Goal: Task Accomplishment & Management: Manage account settings

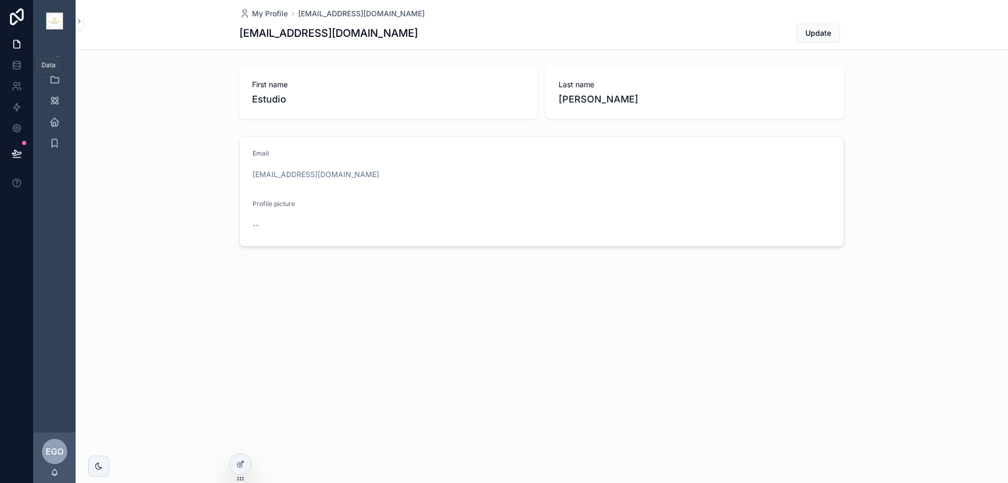
click at [16, 59] on link at bounding box center [16, 65] width 33 height 21
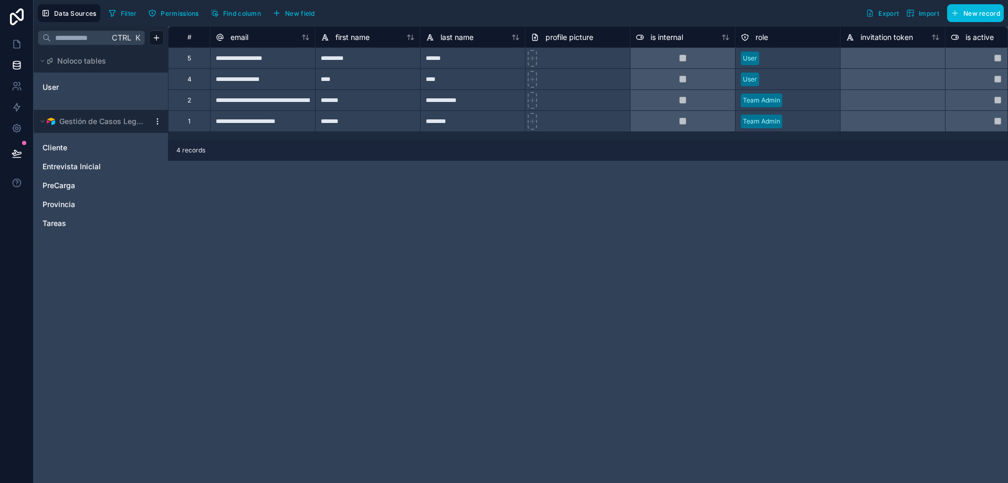
click at [129, 122] on span "Gestión de Casos Legales" at bounding box center [101, 121] width 85 height 11
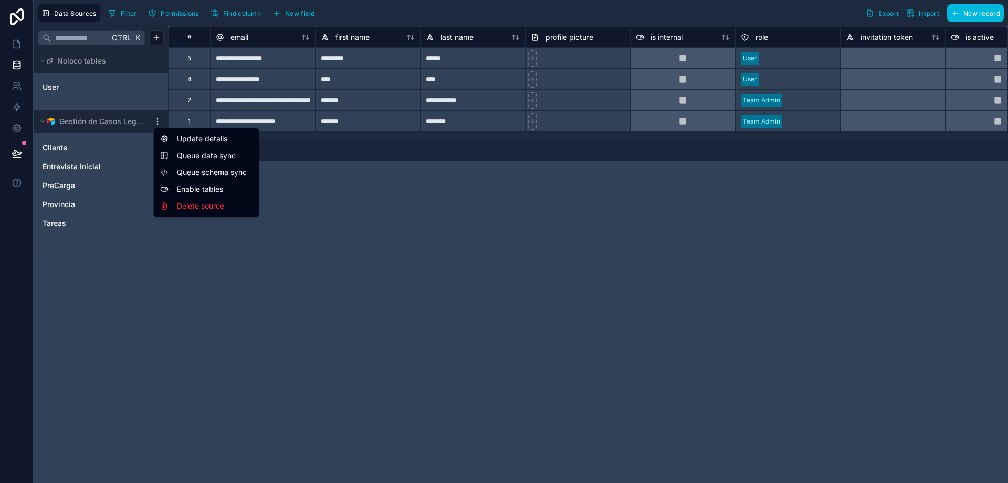
click at [155, 121] on html "**********" at bounding box center [504, 241] width 1008 height 483
click at [193, 140] on div "Update details" at bounding box center [206, 138] width 101 height 17
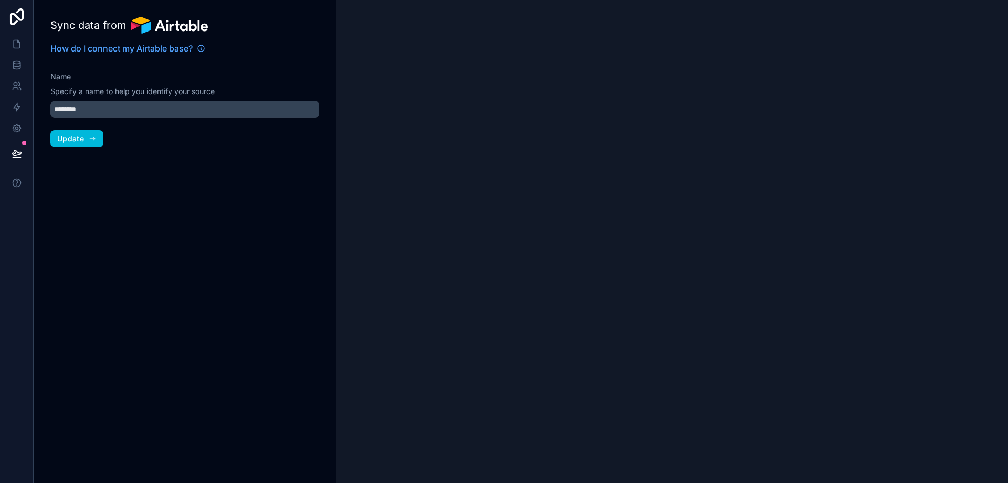
click at [74, 139] on span "Update" at bounding box center [70, 138] width 27 height 9
click at [17, 67] on icon at bounding box center [16, 64] width 7 height 4
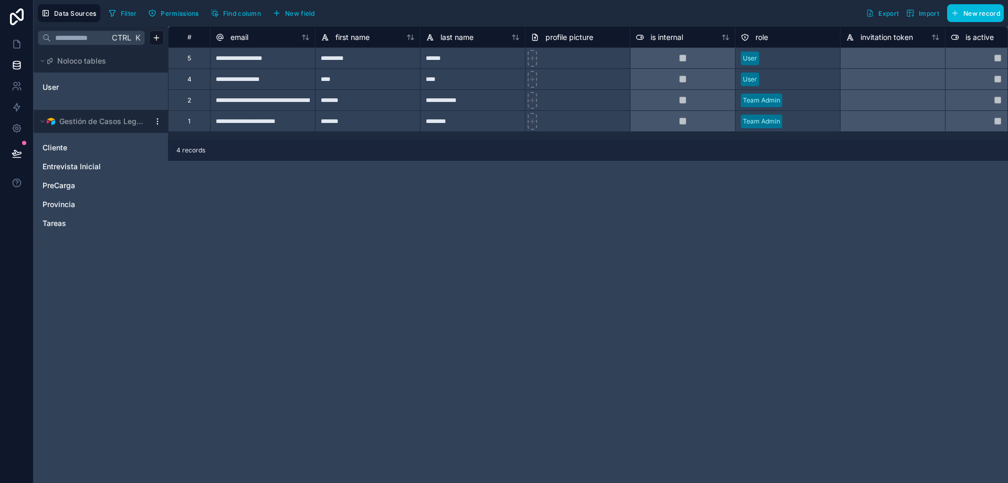
click at [103, 121] on span "Gestión de Casos Legales" at bounding box center [101, 121] width 85 height 11
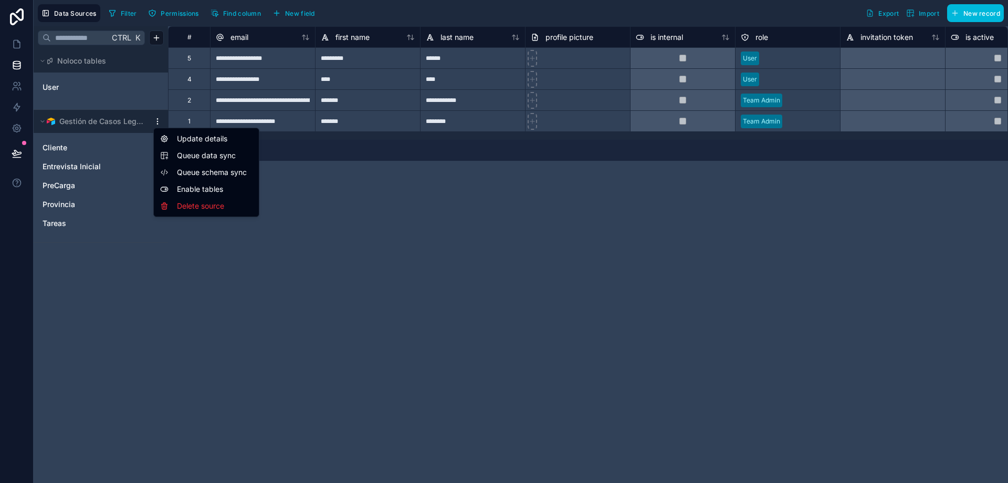
click at [158, 120] on html "**********" at bounding box center [504, 241] width 1008 height 483
click at [189, 137] on div "Update details" at bounding box center [206, 138] width 101 height 17
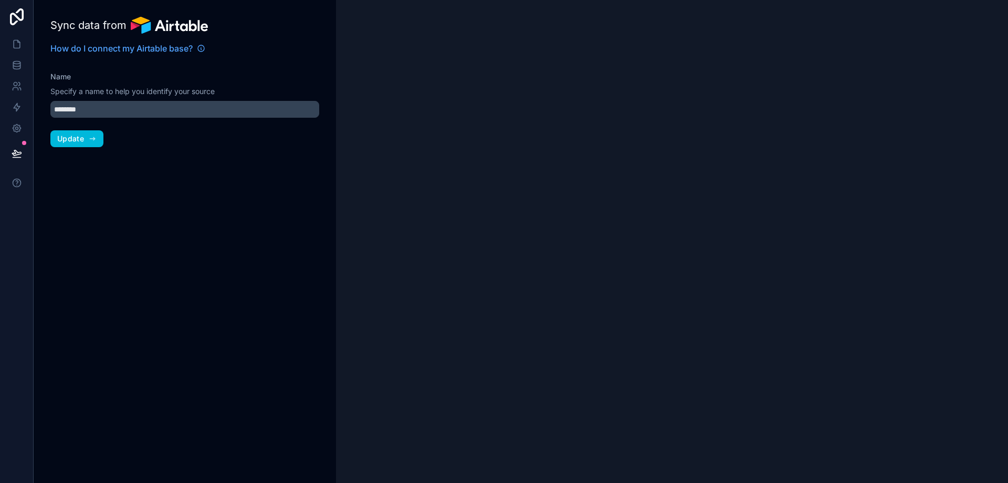
click at [66, 138] on span "Update" at bounding box center [70, 138] width 27 height 9
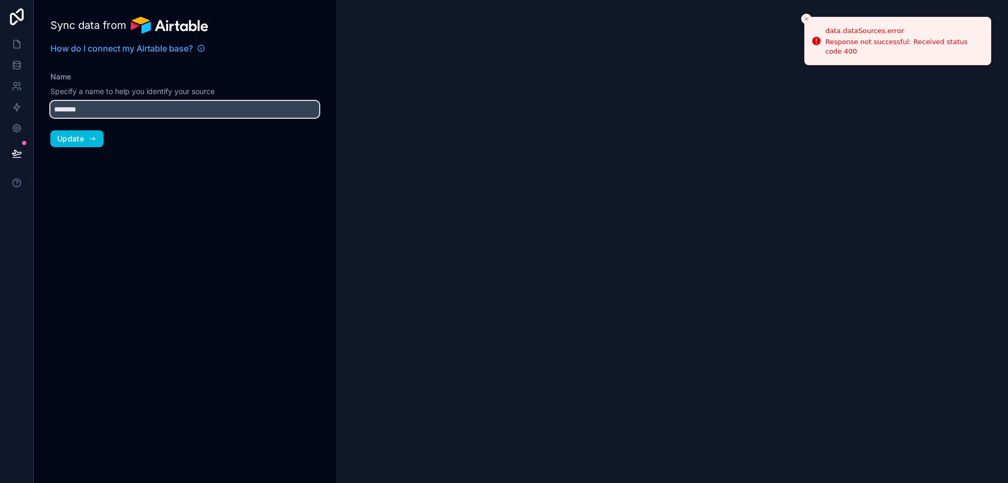
click at [119, 114] on input "********" at bounding box center [184, 109] width 269 height 17
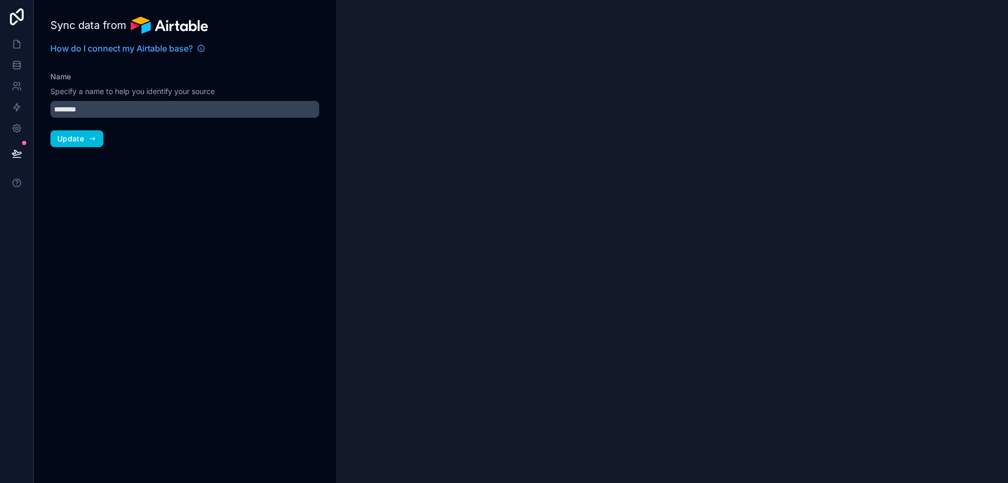
click at [66, 135] on span "Update" at bounding box center [70, 138] width 27 height 9
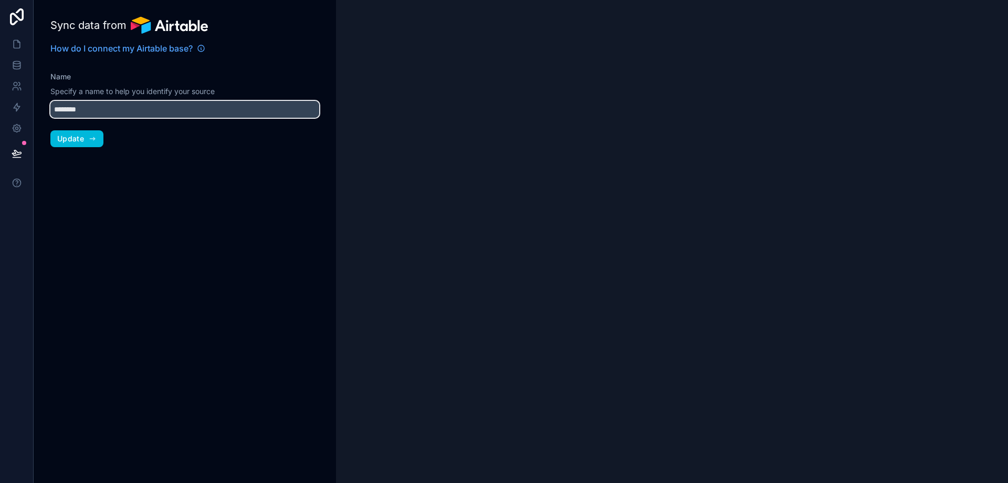
click at [109, 110] on input "********" at bounding box center [184, 109] width 269 height 17
drag, startPoint x: 109, startPoint y: 110, endPoint x: 21, endPoint y: 110, distance: 88.2
click at [21, 110] on div "Workflows Sync data from How do I connect my Airtable base? Name Specify a name…" at bounding box center [504, 241] width 1008 height 483
click at [114, 103] on input "********" at bounding box center [184, 109] width 269 height 17
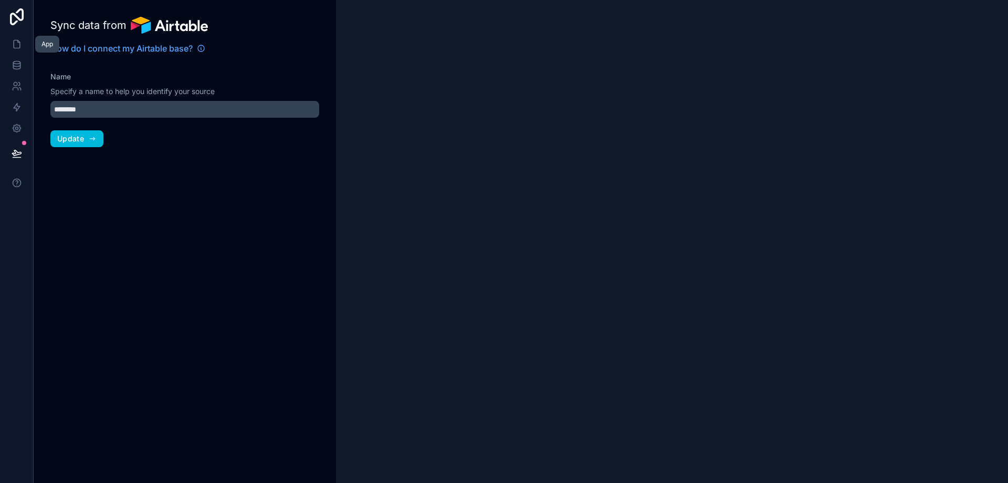
click at [17, 43] on icon at bounding box center [17, 44] width 11 height 11
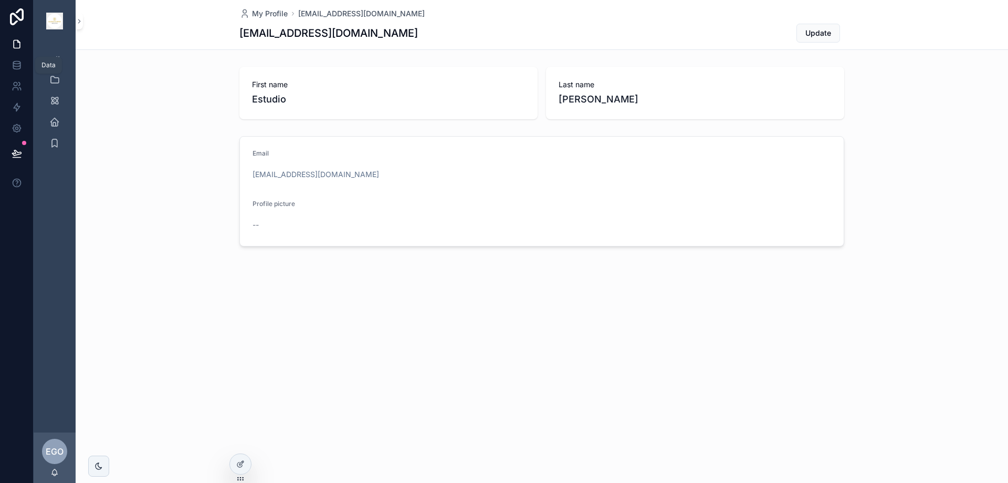
click at [17, 66] on icon at bounding box center [17, 65] width 11 height 11
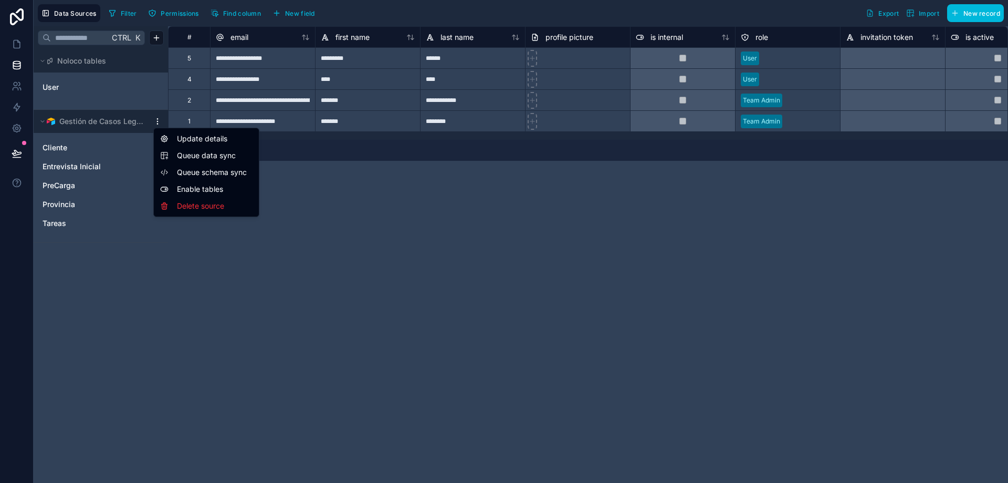
click at [156, 120] on html "**********" at bounding box center [504, 241] width 1008 height 483
click at [192, 206] on div "Delete source" at bounding box center [206, 205] width 101 height 17
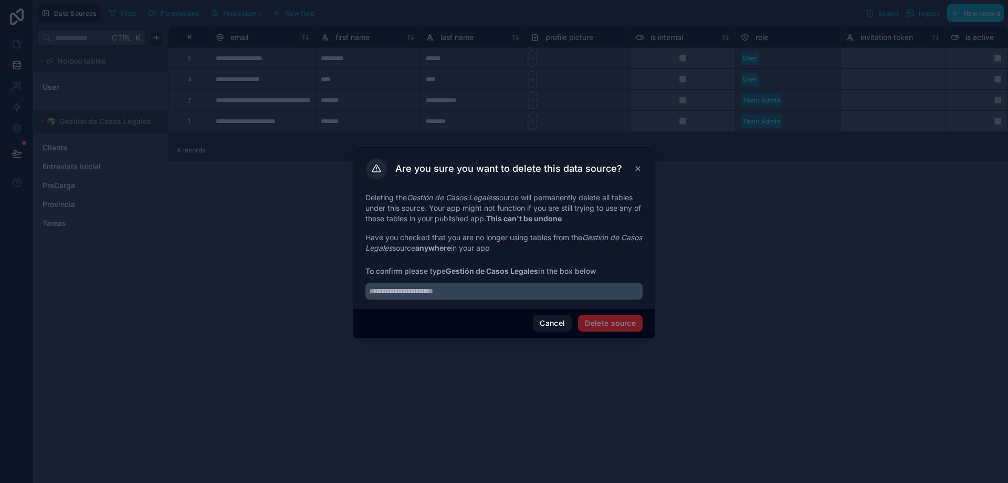
click at [552, 322] on button "Cancel" at bounding box center [552, 323] width 39 height 17
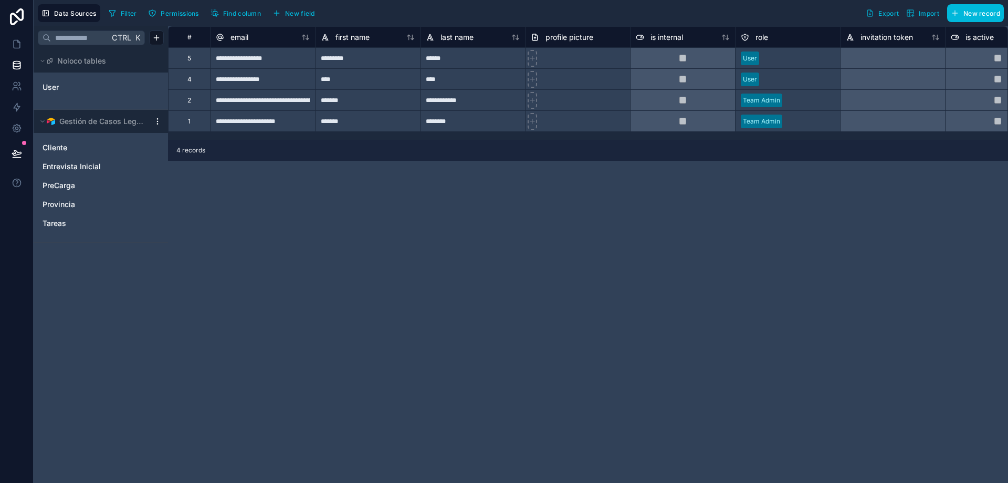
click at [60, 142] on div "Cliente" at bounding box center [101, 147] width 126 height 17
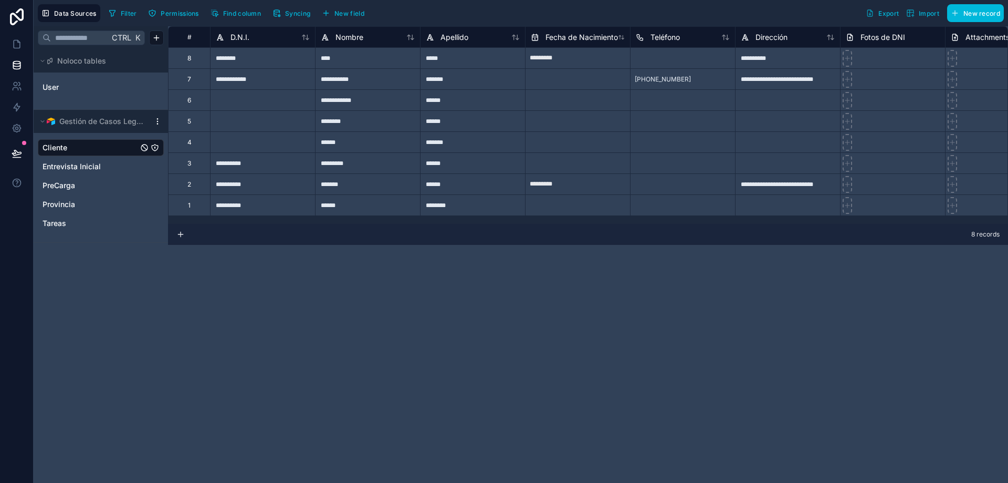
click at [298, 21] on div "Filter Permissions Find column Syncing New field" at bounding box center [239, 13] width 268 height 18
click at [300, 16] on span "Syncing" at bounding box center [297, 13] width 25 height 8
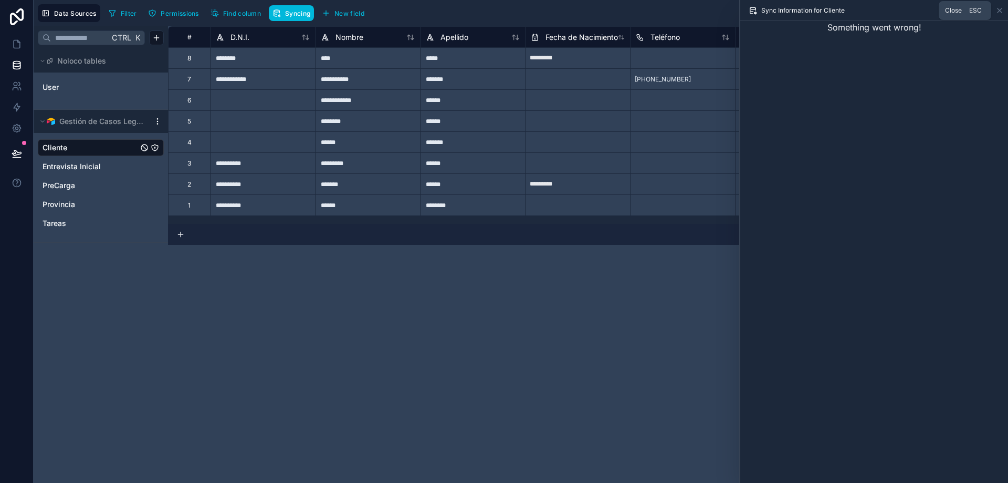
click at [1001, 8] on icon at bounding box center [1000, 10] width 8 height 8
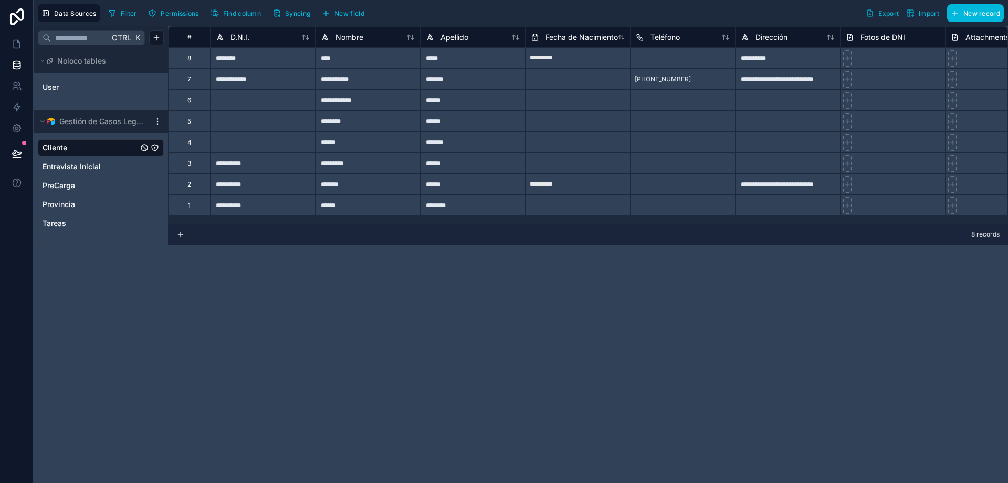
click at [156, 121] on html "**********" at bounding box center [504, 241] width 1008 height 483
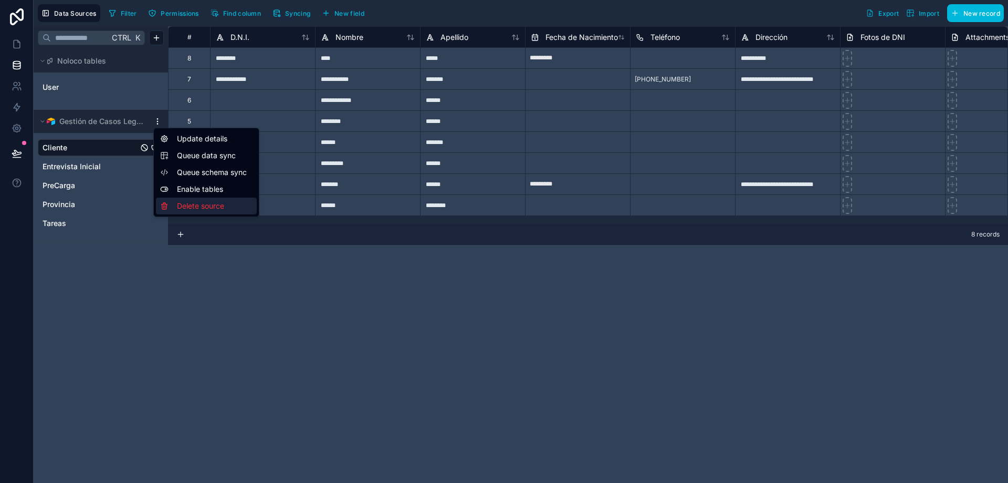
click at [203, 206] on div "Delete source" at bounding box center [206, 205] width 101 height 17
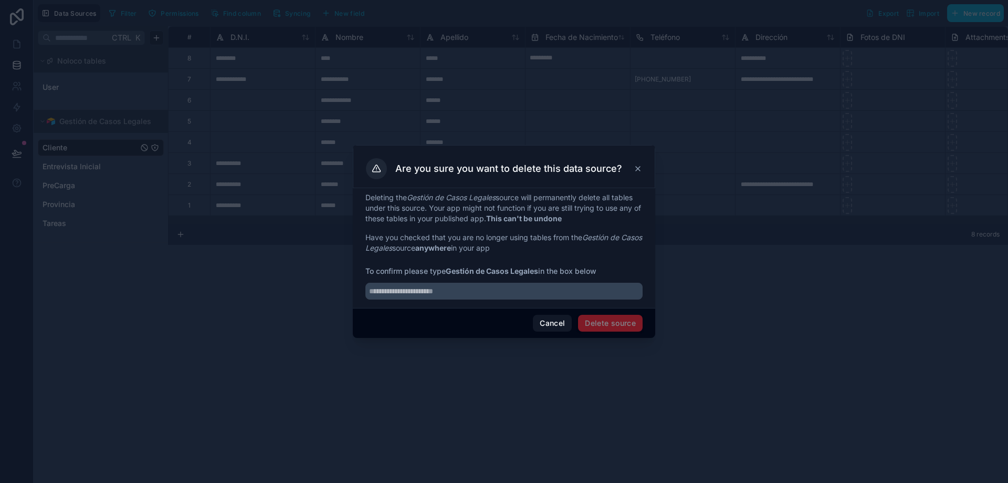
click at [624, 323] on span "Delete source" at bounding box center [610, 323] width 65 height 17
click at [468, 290] on input "text" at bounding box center [504, 291] width 277 height 17
drag, startPoint x: 451, startPoint y: 268, endPoint x: 539, endPoint y: 268, distance: 88.8
click at [538, 268] on strong "Gestión de Casos Legales" at bounding box center [492, 270] width 92 height 9
copy strong "Gestión de Casos Legales"
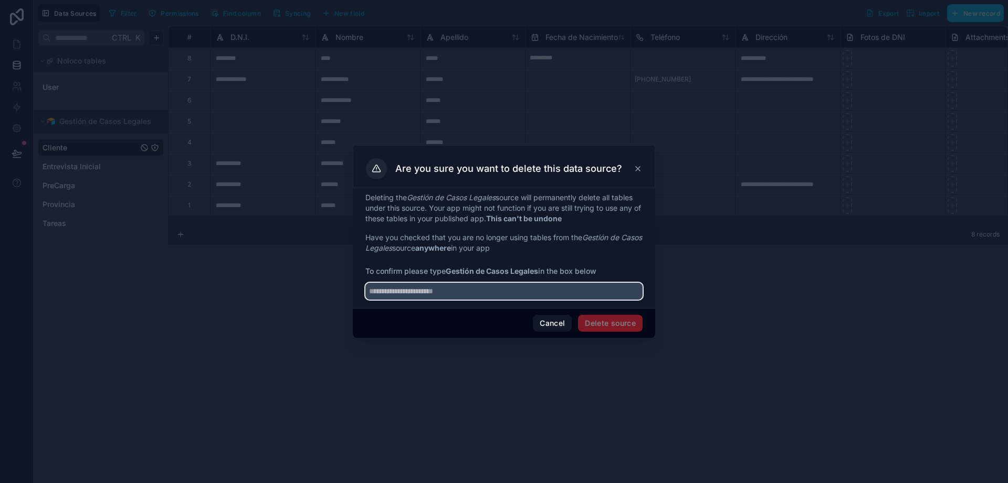
click at [480, 295] on input "text" at bounding box center [504, 291] width 277 height 17
paste input "**********"
type input "**********"
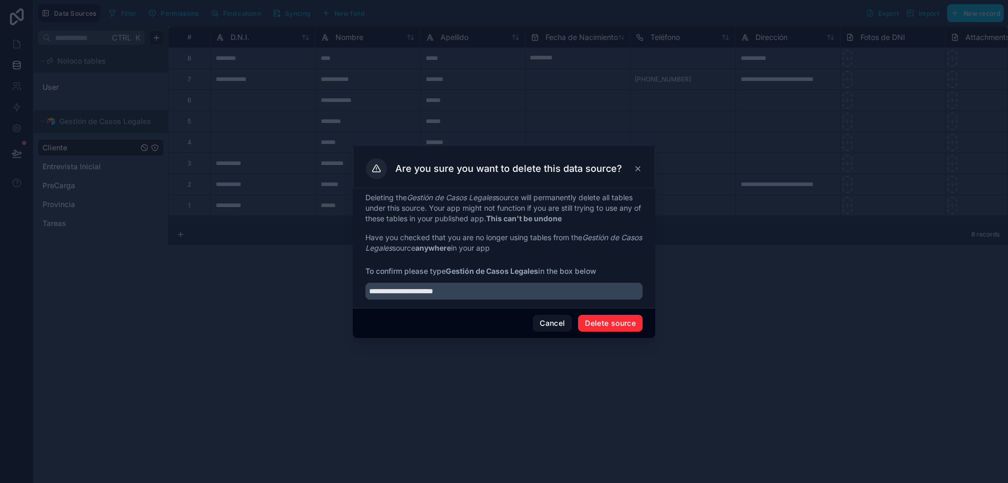
click at [610, 320] on button "Delete source" at bounding box center [610, 323] width 65 height 17
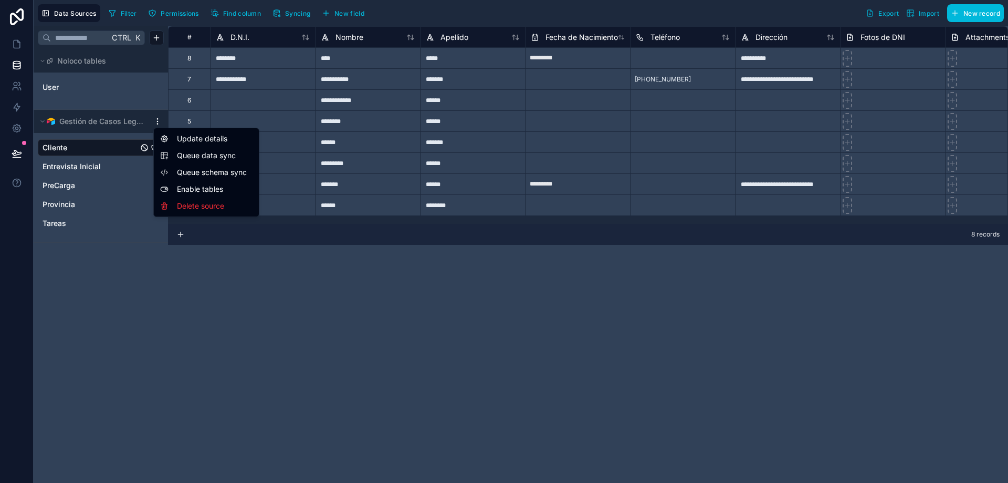
click at [159, 119] on html "**********" at bounding box center [504, 241] width 1008 height 483
click at [194, 139] on div "Update details" at bounding box center [206, 138] width 101 height 17
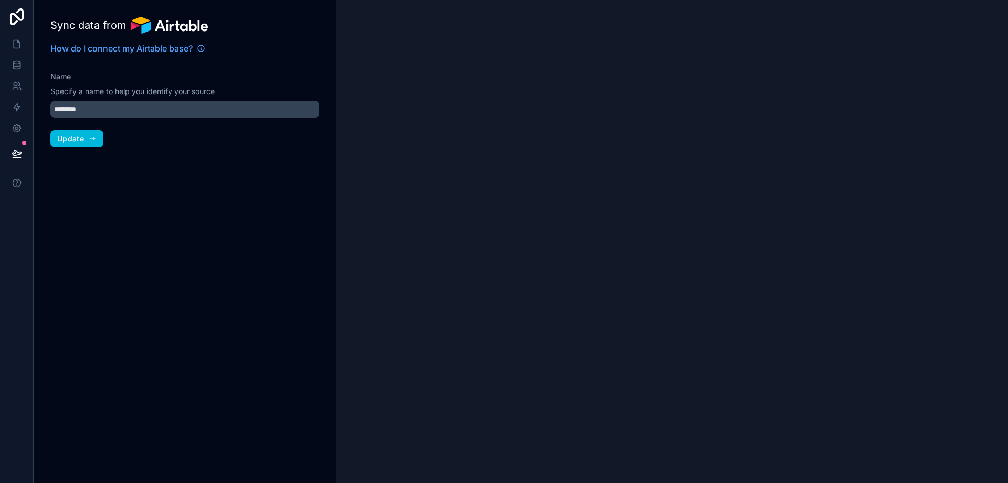
click at [76, 137] on span "Update" at bounding box center [70, 138] width 27 height 9
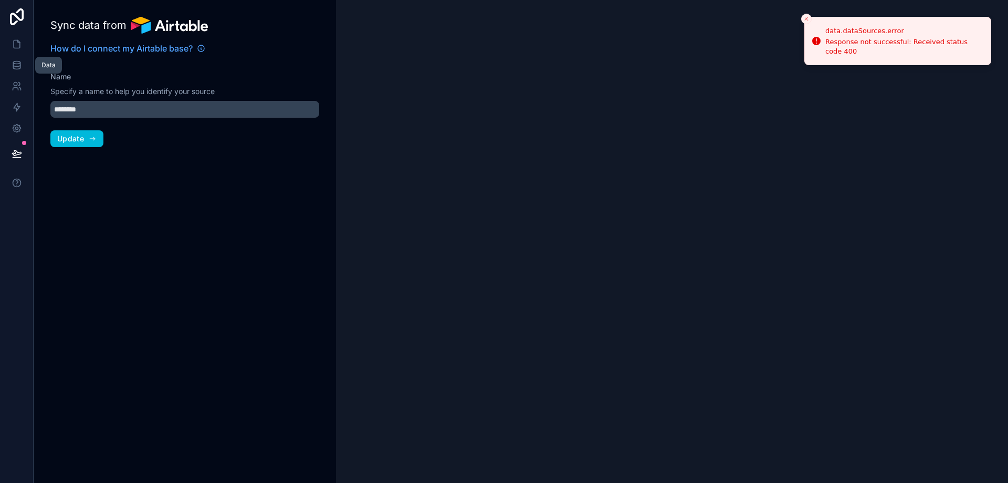
click at [15, 65] on icon at bounding box center [17, 65] width 11 height 11
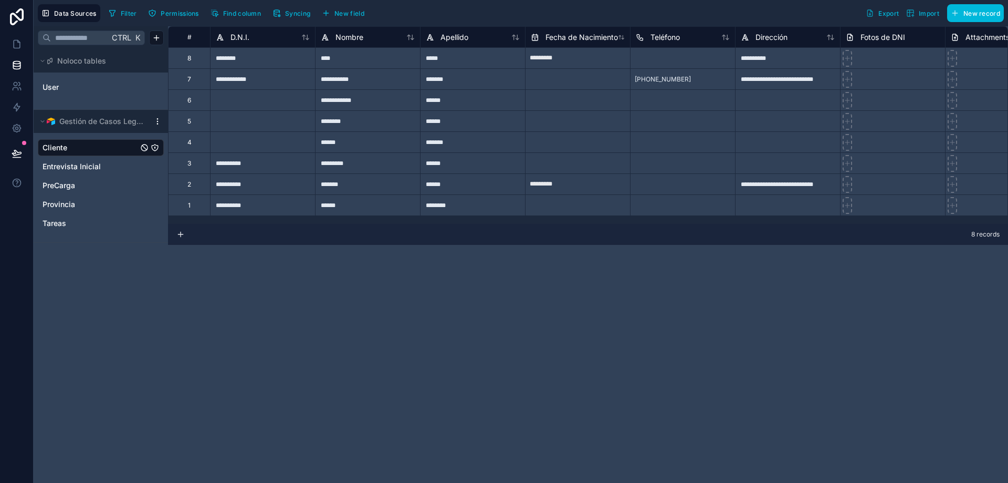
click at [85, 14] on span "Data Sources" at bounding box center [75, 13] width 43 height 8
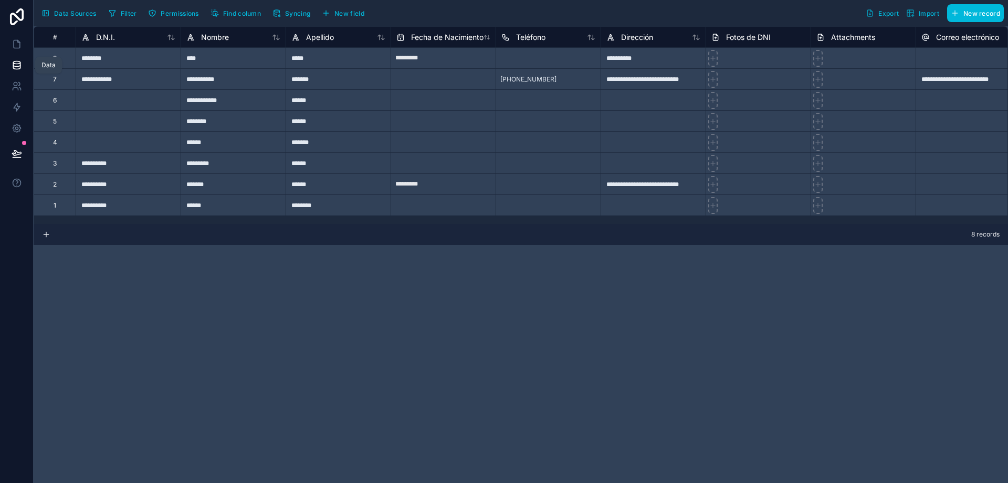
click at [20, 67] on icon at bounding box center [16, 67] width 7 height 4
click at [13, 128] on icon at bounding box center [17, 128] width 11 height 11
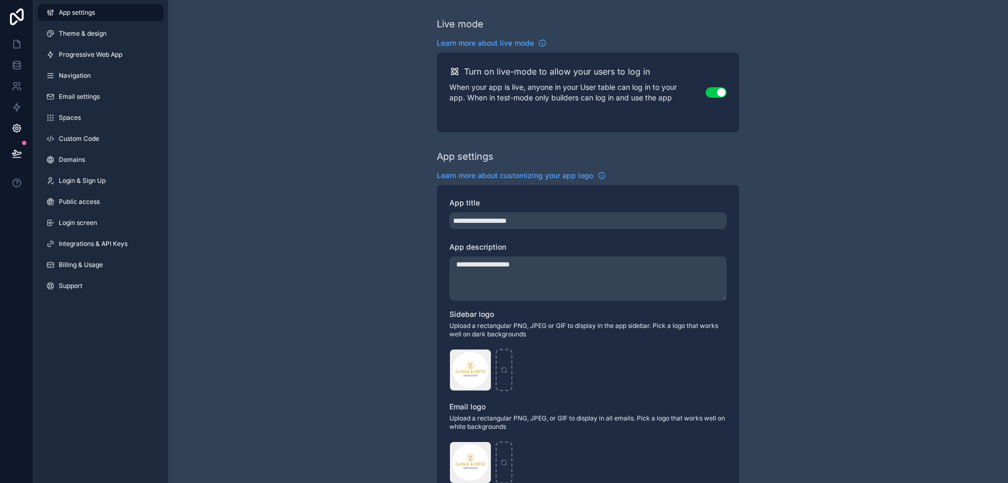
click at [109, 246] on span "Integrations & API Keys" at bounding box center [93, 243] width 69 height 8
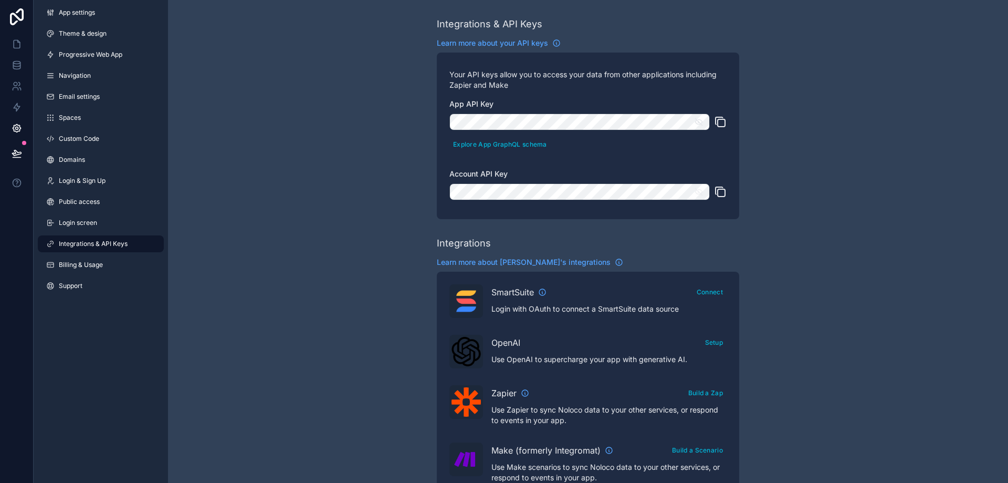
click at [700, 122] on icon "scrollable content" at bounding box center [698, 121] width 7 height 7
click at [700, 122] on icon "scrollable content" at bounding box center [699, 122] width 2 height 2
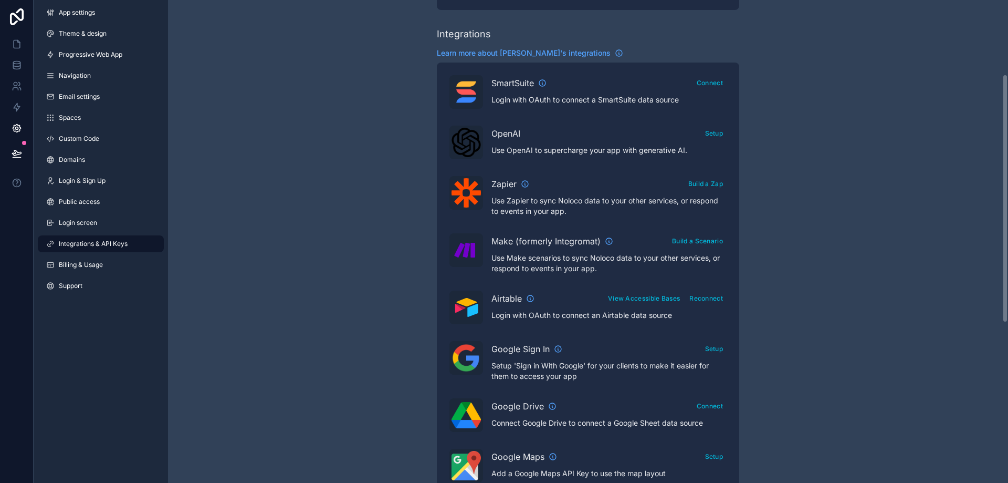
scroll to position [210, 0]
click at [704, 295] on button "Reconnect" at bounding box center [706, 296] width 41 height 15
drag, startPoint x: 895, startPoint y: 77, endPoint x: 885, endPoint y: 78, distance: 9.5
click at [895, 77] on div "Integrations & API Keys Learn more about your API keys Your API keys allow you …" at bounding box center [588, 258] width 840 height 936
click at [507, 305] on div "Airtable View Accessible Bases Reconnect Login with OAuth to connect an Airtabl…" at bounding box center [609, 304] width 235 height 30
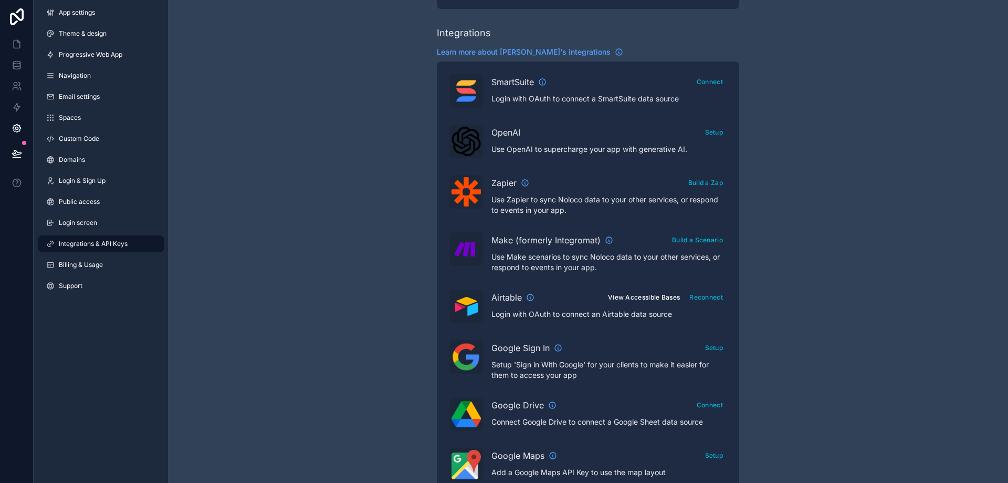
click at [671, 300] on button "View Accessible Bases" at bounding box center [643, 296] width 79 height 15
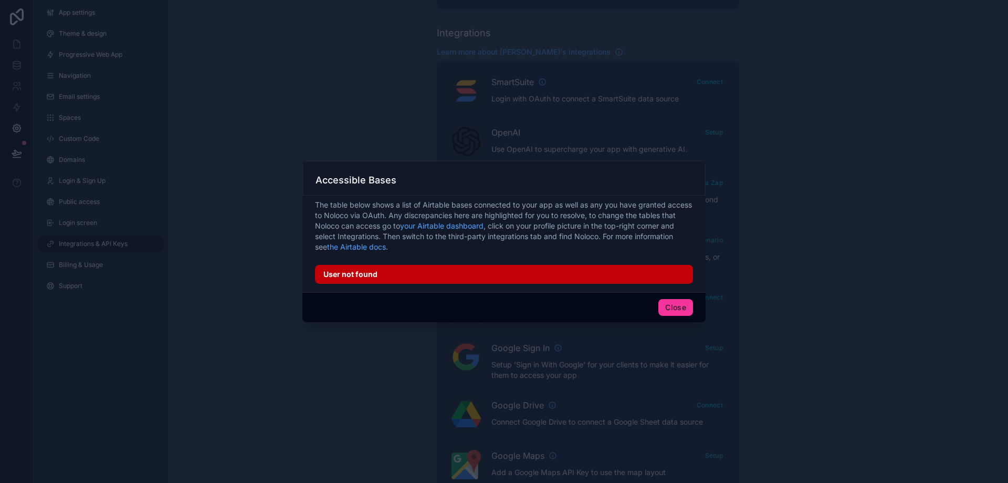
click at [671, 304] on button "Close" at bounding box center [676, 307] width 35 height 17
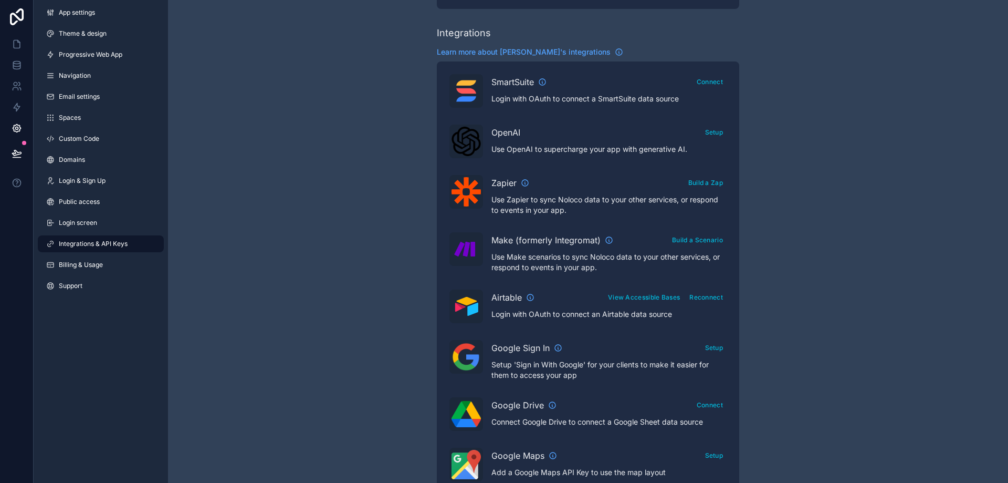
drag, startPoint x: 496, startPoint y: 300, endPoint x: 514, endPoint y: 300, distance: 17.3
click at [496, 300] on span "Airtable" at bounding box center [507, 297] width 30 height 13
click at [712, 290] on button "Reconnect" at bounding box center [706, 296] width 41 height 15
click at [16, 151] on icon at bounding box center [16, 152] width 9 height 5
click at [314, 135] on div "Integrations & API Keys Learn more about your API keys Your API keys allow you …" at bounding box center [588, 258] width 840 height 936
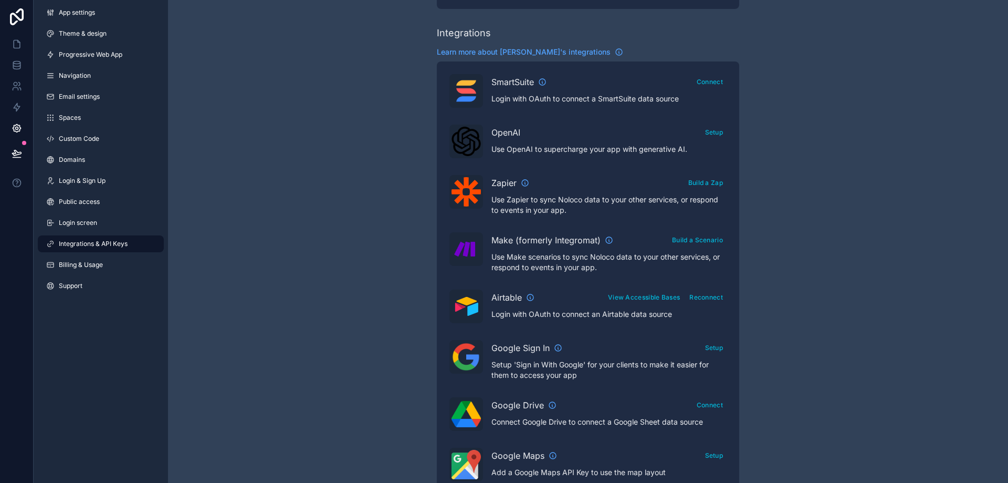
click at [517, 306] on div "Airtable View Accessible Bases Reconnect Login with OAuth to connect an Airtabl…" at bounding box center [609, 304] width 235 height 30
click at [17, 65] on icon at bounding box center [17, 65] width 11 height 11
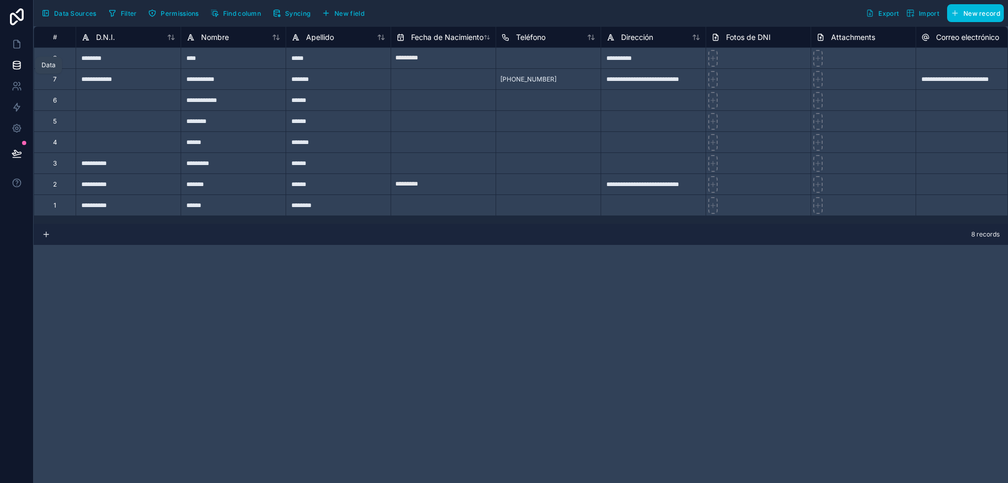
click at [17, 65] on icon at bounding box center [17, 65] width 11 height 11
click at [20, 66] on icon at bounding box center [16, 67] width 7 height 4
click at [19, 110] on icon at bounding box center [17, 107] width 11 height 11
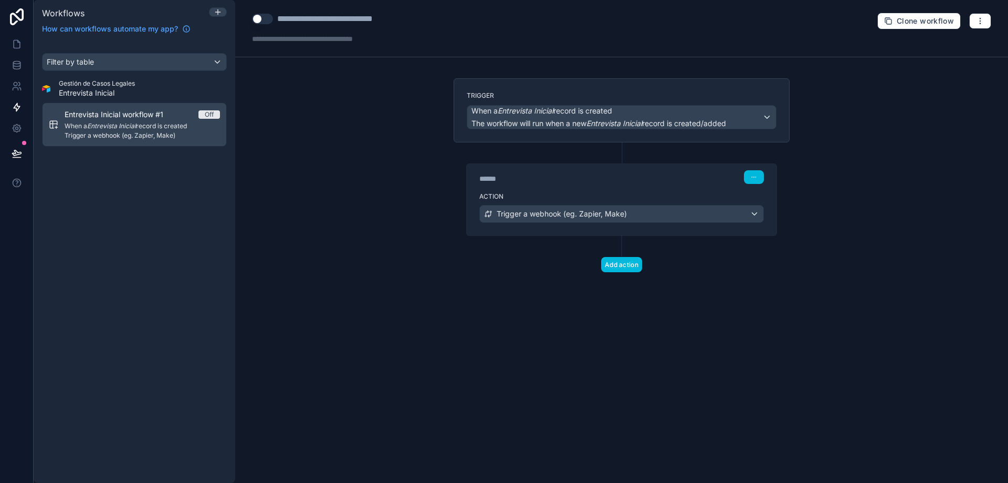
click at [755, 174] on icon "button" at bounding box center [754, 177] width 6 height 6
click at [770, 218] on span "Delete" at bounding box center [773, 217] width 19 height 8
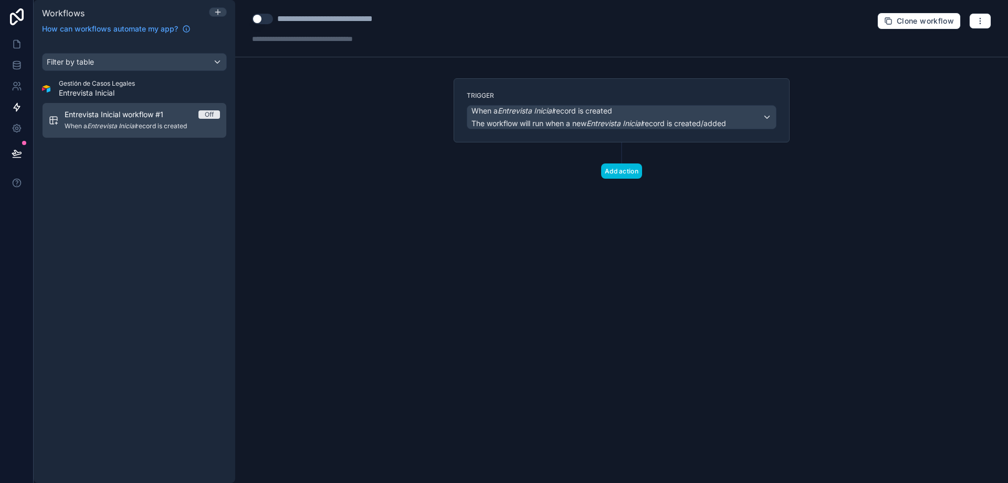
click at [348, 204] on div "**********" at bounding box center [621, 241] width 773 height 483
click at [14, 71] on link at bounding box center [16, 65] width 33 height 21
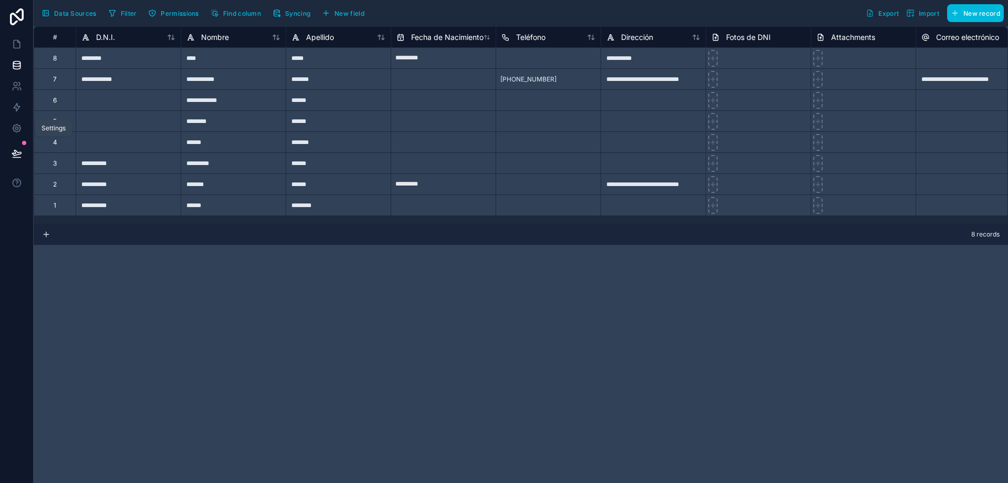
click at [18, 132] on icon at bounding box center [17, 128] width 11 height 11
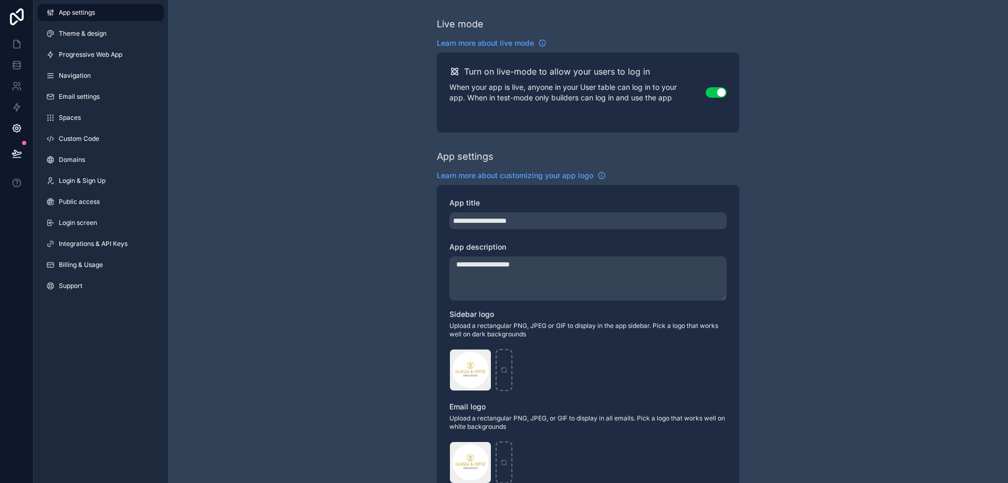
click at [91, 245] on span "Integrations & API Keys" at bounding box center [93, 243] width 69 height 8
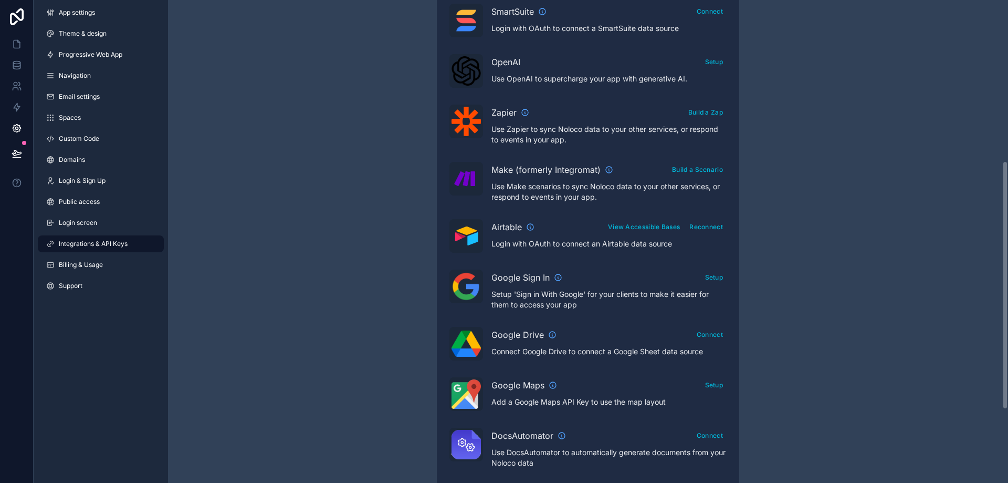
scroll to position [420, 0]
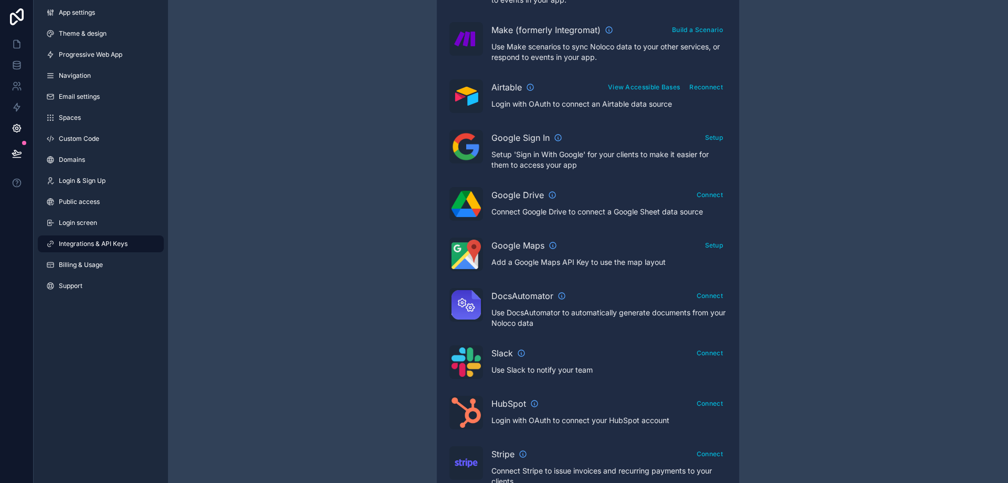
click at [500, 92] on span "Airtable" at bounding box center [507, 87] width 30 height 13
click at [463, 93] on img "scrollable content" at bounding box center [466, 96] width 29 height 19
click at [99, 263] on span "Billing & Usage" at bounding box center [81, 264] width 44 height 8
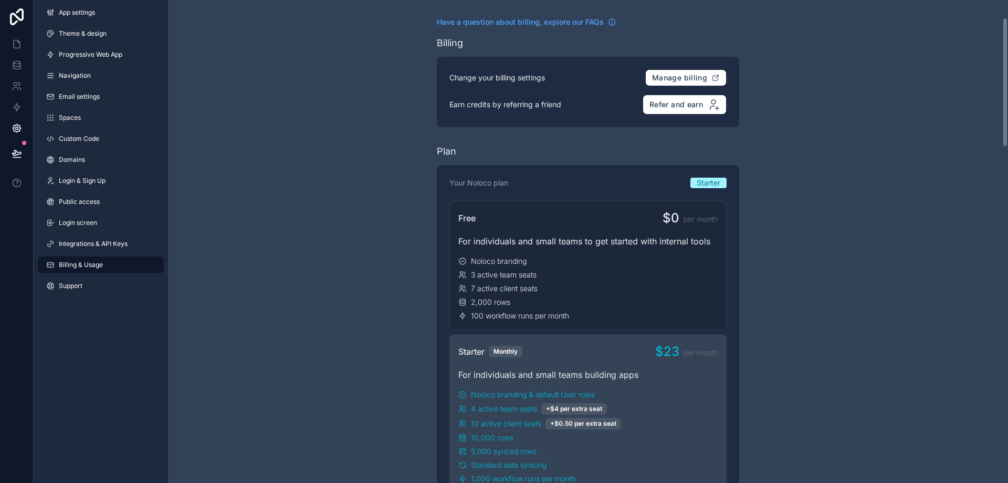
scroll to position [263, 0]
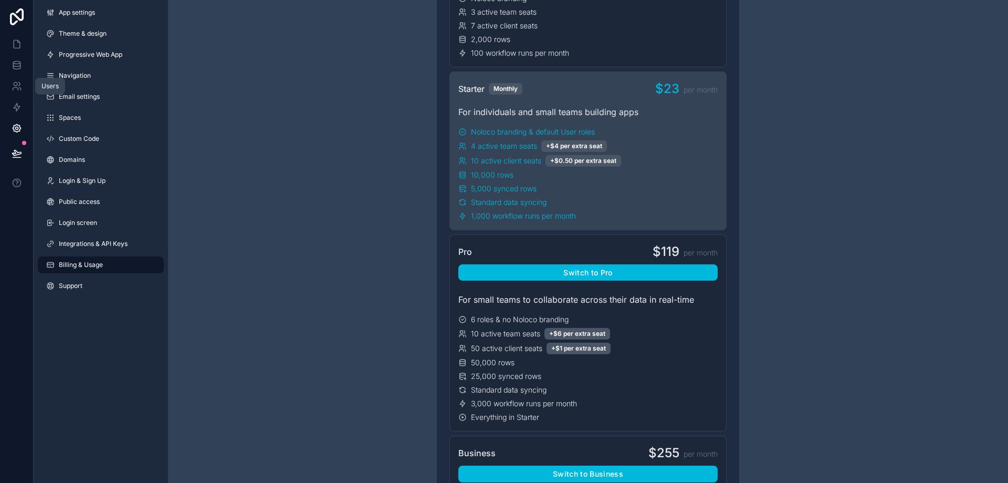
click at [17, 84] on icon at bounding box center [16, 84] width 4 height 4
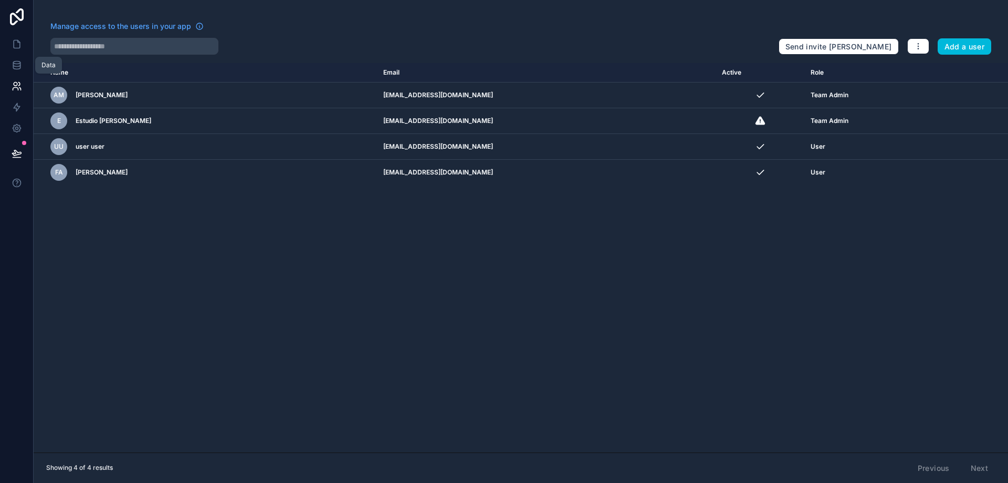
click at [16, 69] on icon at bounding box center [16, 67] width 7 height 4
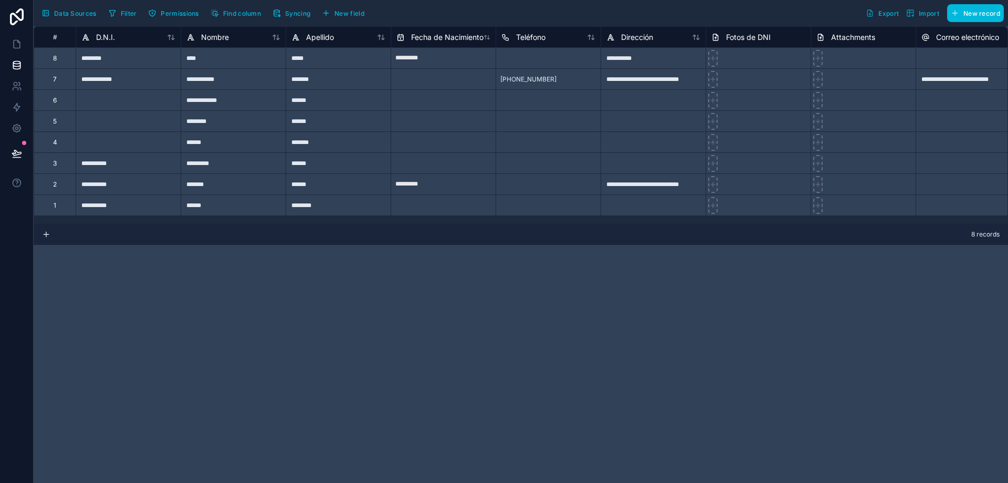
click at [66, 15] on span "Data Sources" at bounding box center [75, 13] width 43 height 8
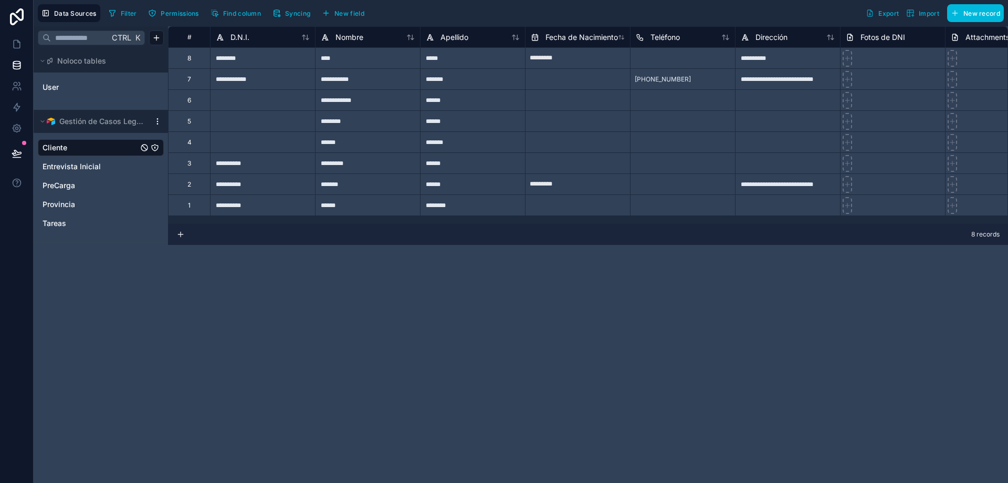
click at [158, 119] on html "**********" at bounding box center [504, 241] width 1008 height 483
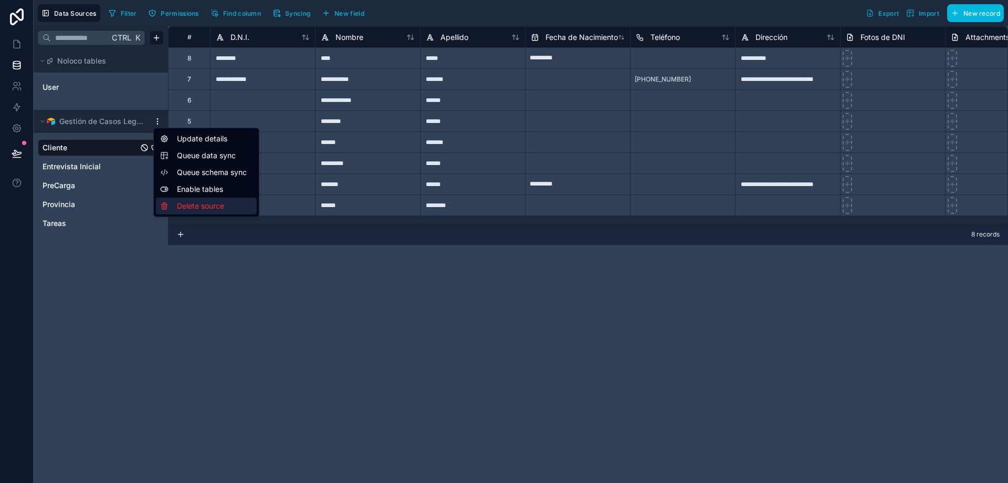
click at [177, 206] on div "Delete source" at bounding box center [206, 205] width 101 height 17
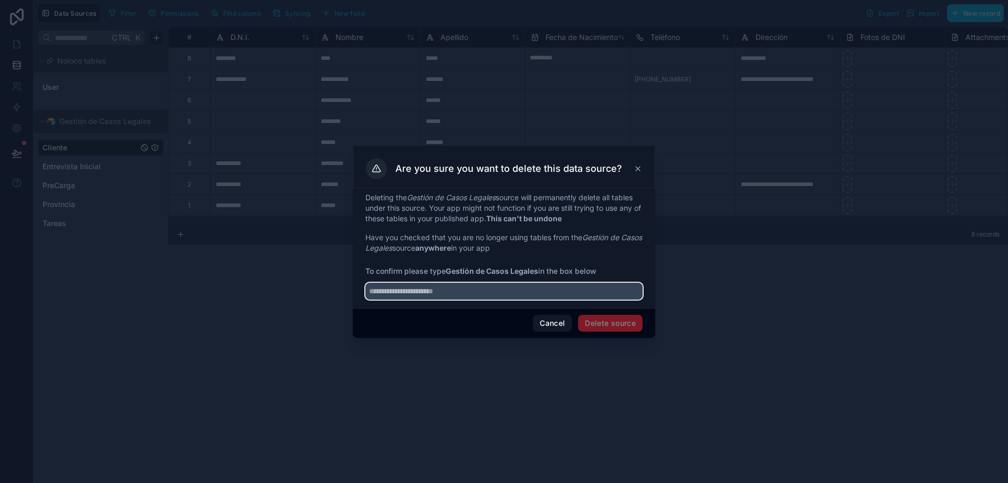
click at [396, 293] on input "text" at bounding box center [504, 291] width 277 height 17
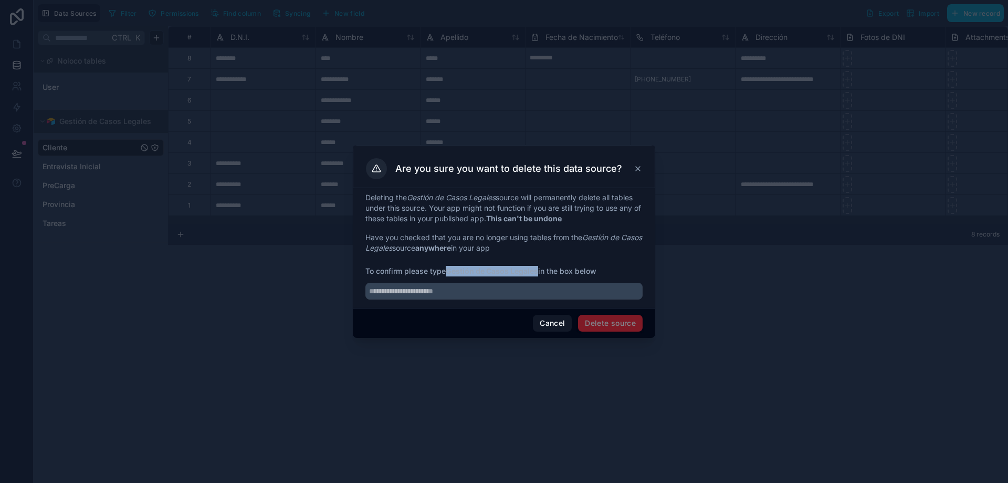
drag, startPoint x: 449, startPoint y: 273, endPoint x: 539, endPoint y: 274, distance: 90.3
click at [538, 274] on strong "Gestión de Casos Legales" at bounding box center [492, 270] width 92 height 9
copy strong "Gestión de Casos Legales"
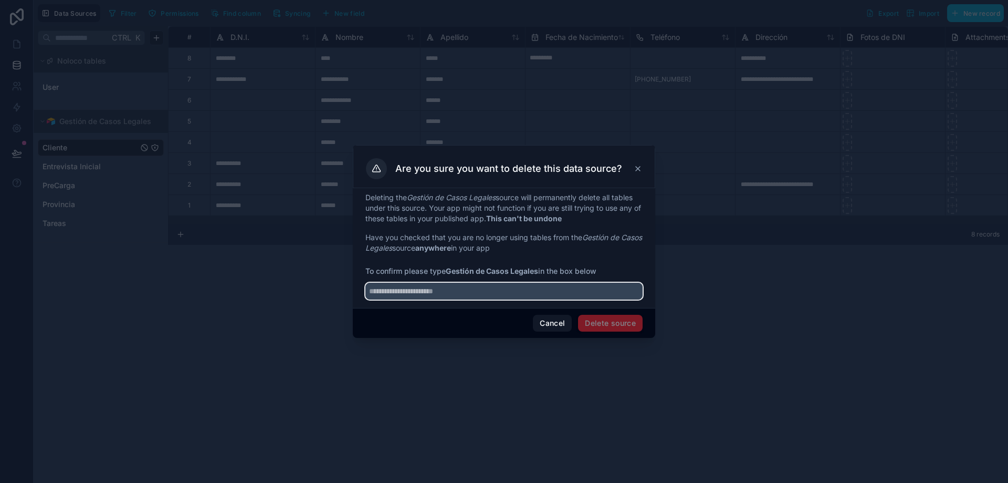
click at [501, 291] on input "text" at bounding box center [504, 291] width 277 height 17
paste input "**********"
type input "**********"
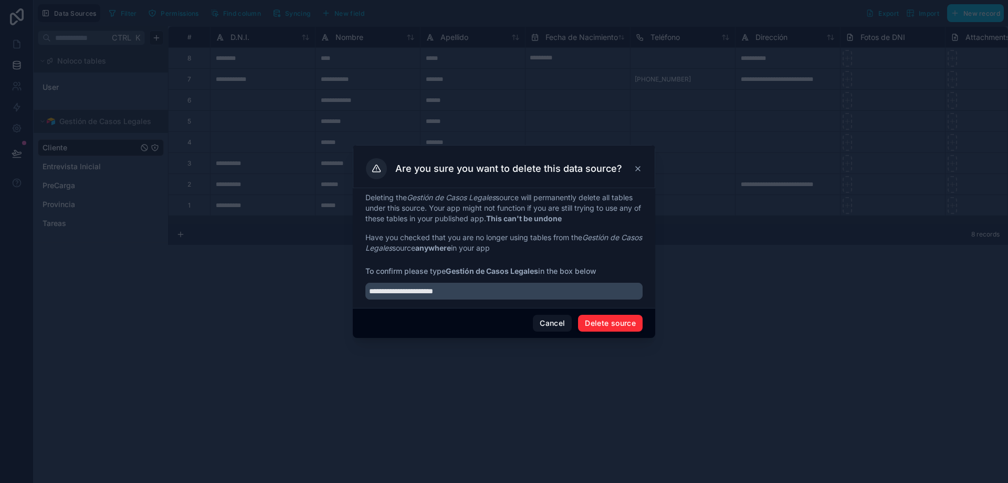
click at [609, 321] on button "Delete source" at bounding box center [610, 323] width 65 height 17
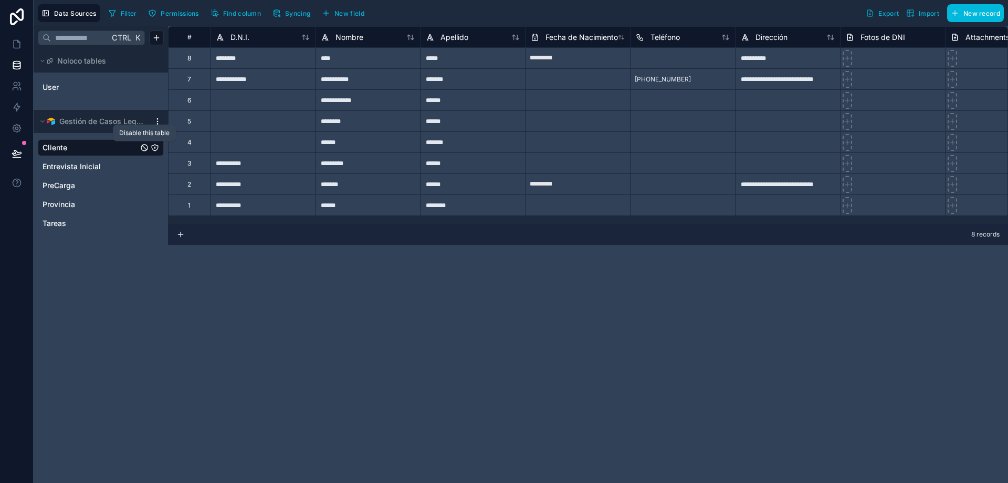
click at [142, 149] on icon "Cliente" at bounding box center [144, 147] width 8 height 8
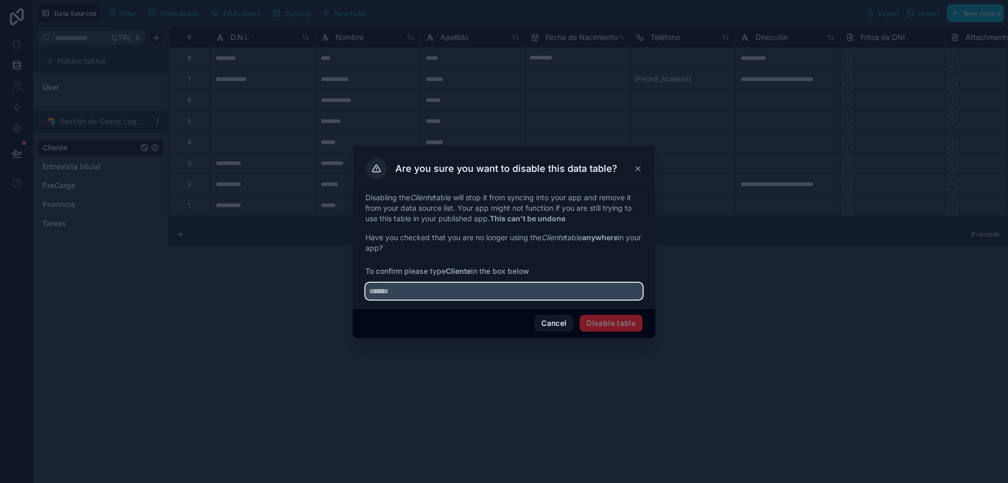
click at [499, 293] on input "text" at bounding box center [504, 291] width 277 height 17
type input "*******"
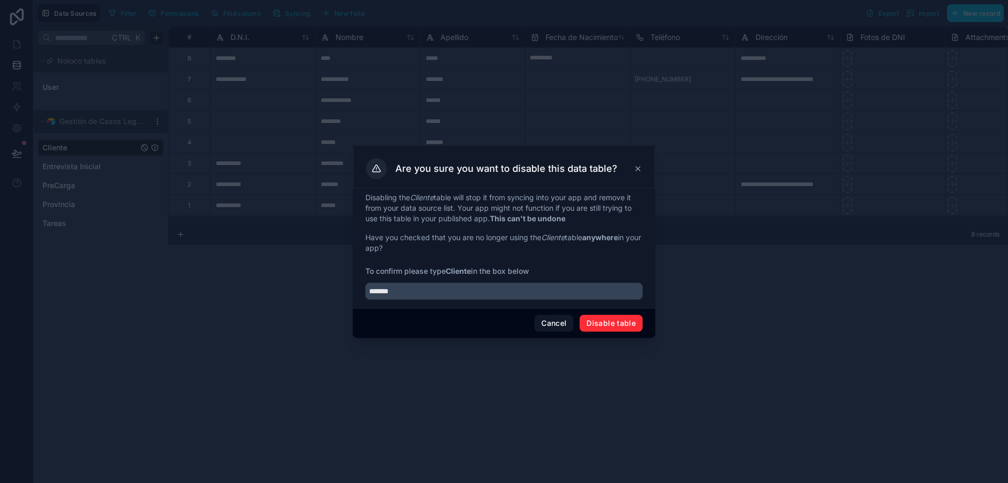
click at [603, 323] on button "Disable table" at bounding box center [611, 323] width 63 height 17
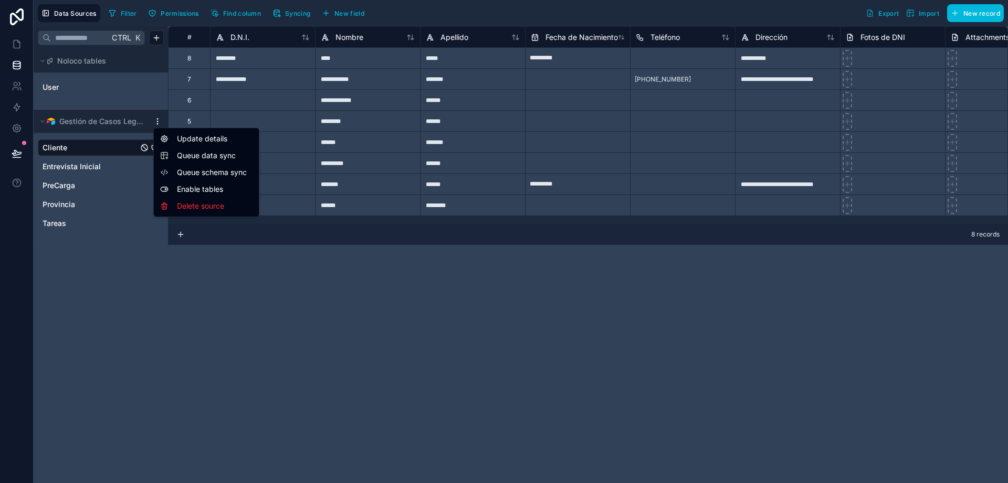
click at [156, 119] on html "**********" at bounding box center [504, 241] width 1008 height 483
click at [16, 151] on html "**********" at bounding box center [504, 241] width 1008 height 483
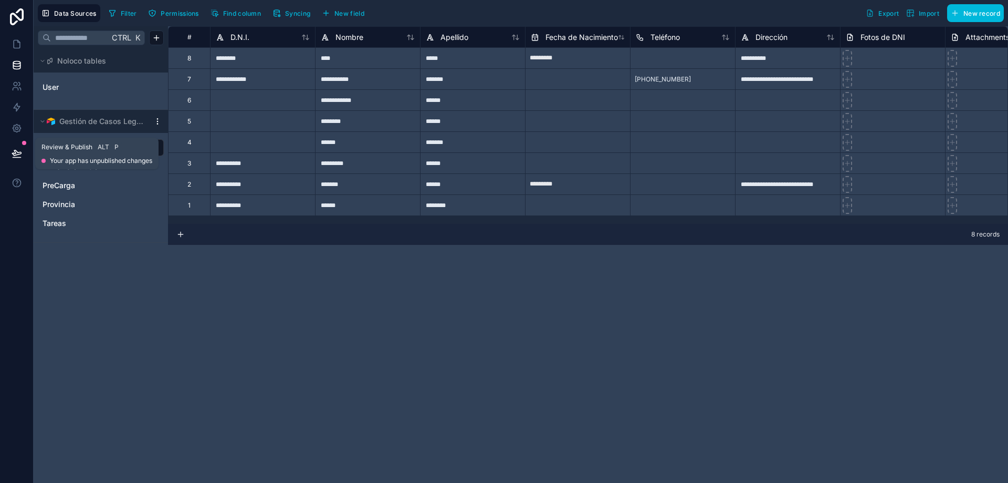
click at [16, 151] on icon at bounding box center [17, 153] width 11 height 11
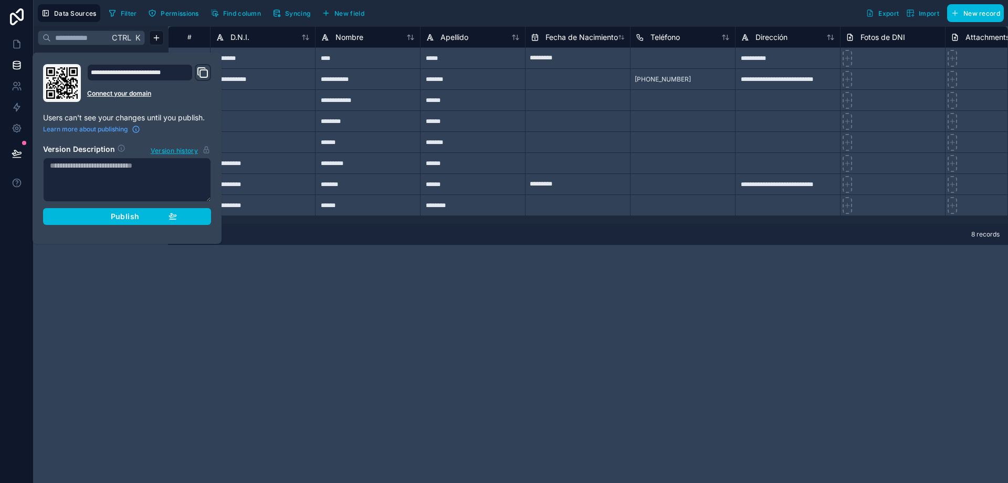
click at [86, 215] on div "Publish" at bounding box center [127, 216] width 100 height 9
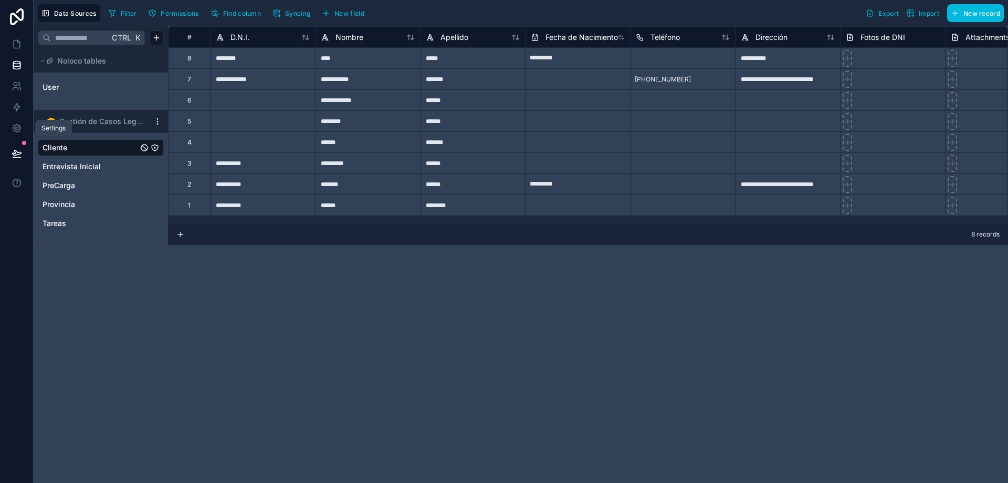
click at [19, 126] on icon at bounding box center [17, 128] width 8 height 8
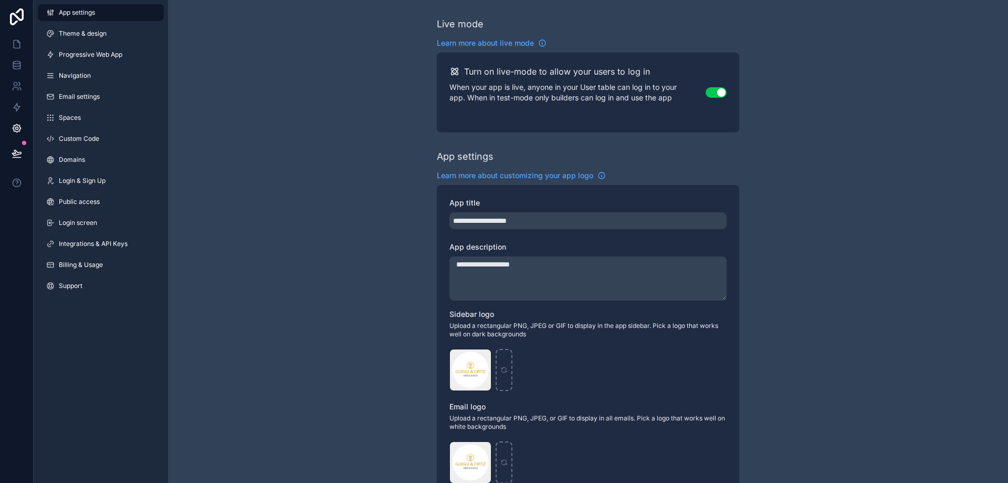
click at [67, 268] on span "Billing & Usage" at bounding box center [81, 264] width 44 height 8
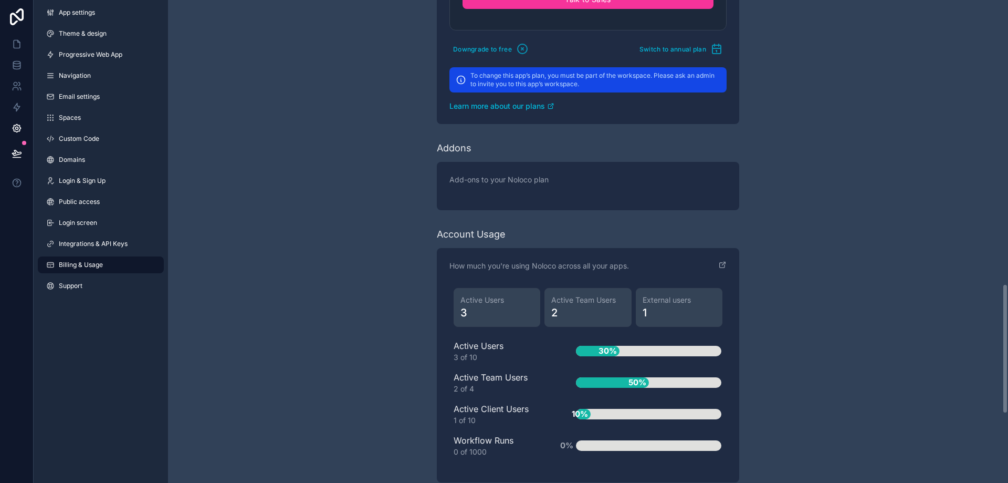
scroll to position [1306, 0]
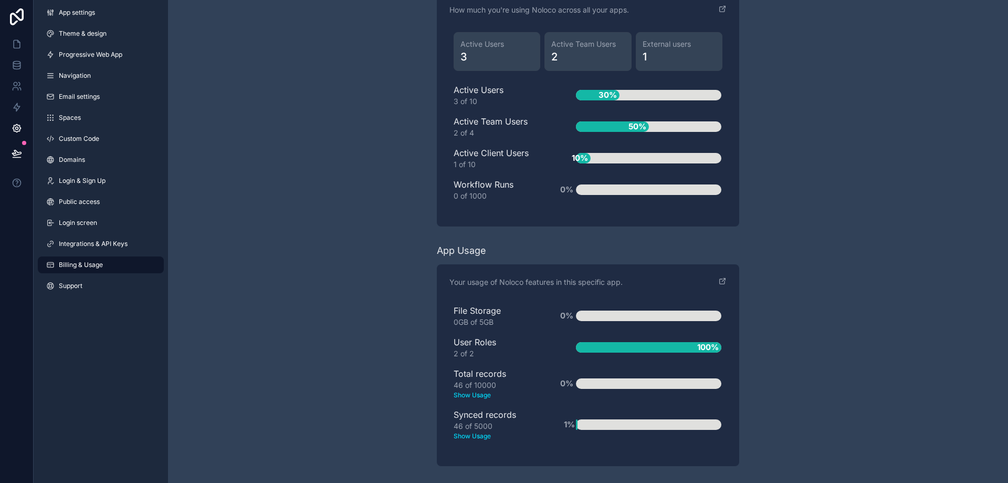
click at [74, 288] on span "Support" at bounding box center [71, 285] width 24 height 8
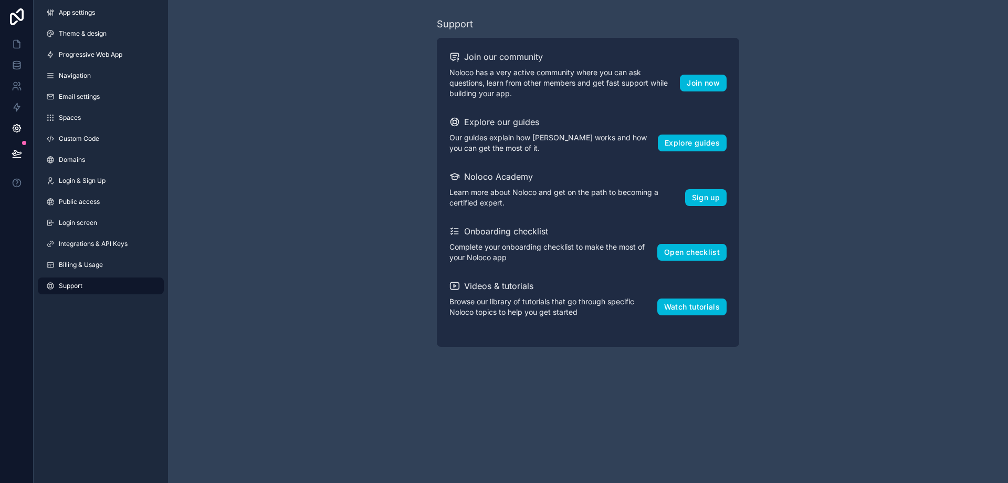
click at [17, 16] on icon at bounding box center [17, 16] width 14 height 17
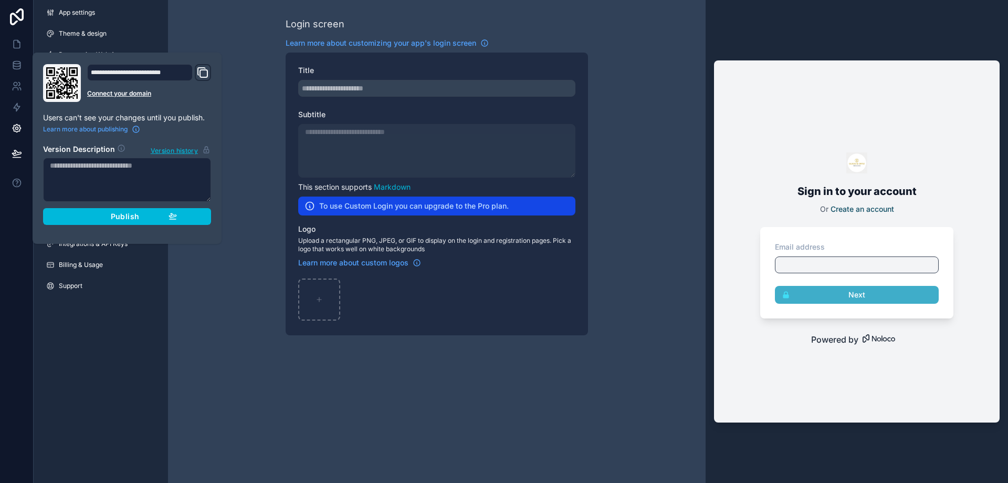
click at [252, 127] on div "Login screen Learn more about customizing your app's login screen Title Subtitl…" at bounding box center [437, 176] width 538 height 352
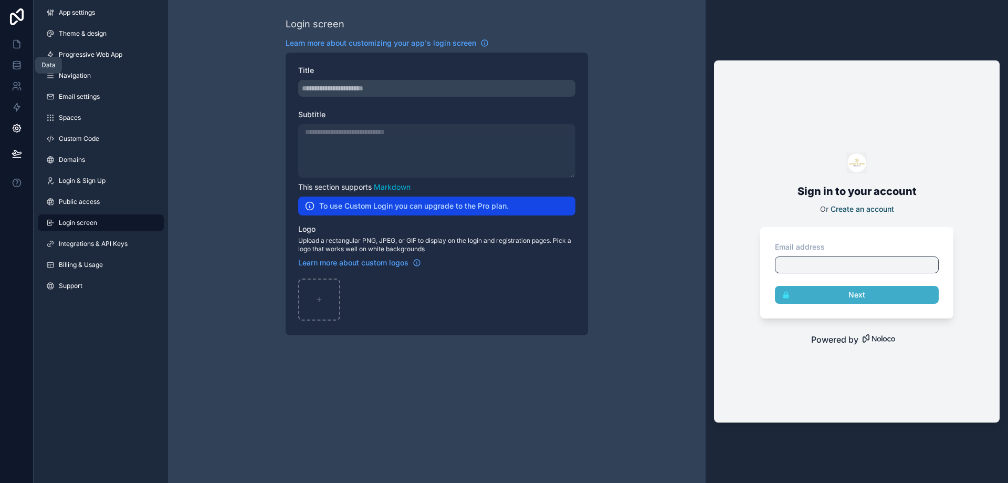
click at [18, 61] on icon at bounding box center [16, 62] width 7 height 3
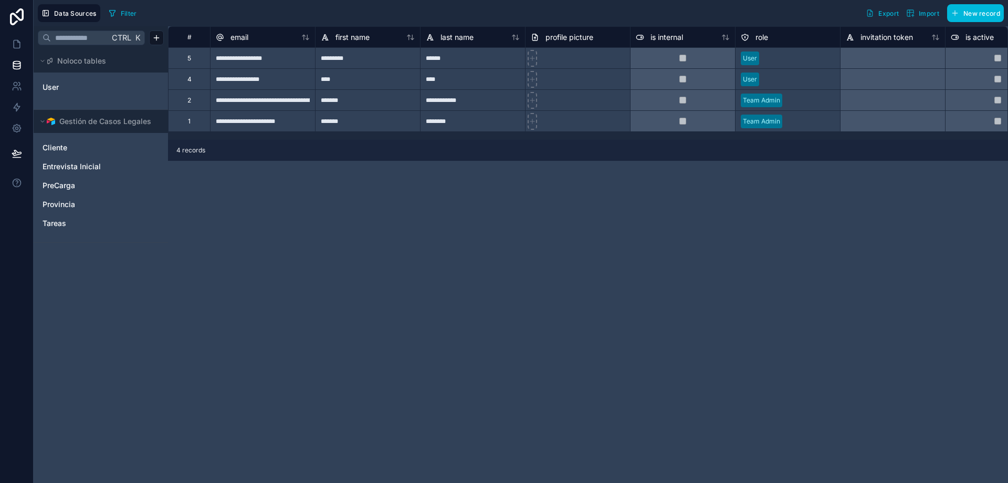
click at [60, 146] on span "Cliente" at bounding box center [55, 147] width 25 height 11
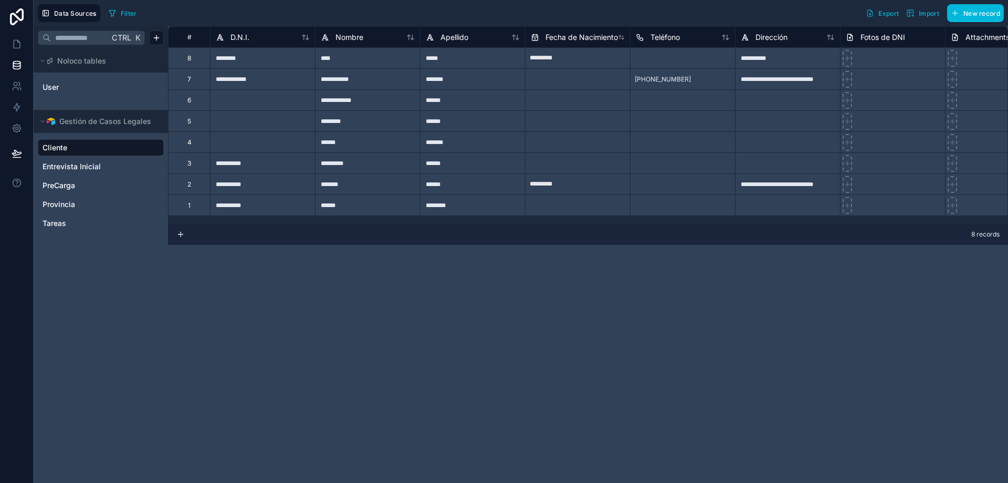
click at [136, 120] on span "Gestión de Casos Legales" at bounding box center [105, 121] width 92 height 11
click at [50, 149] on span "Cliente" at bounding box center [55, 147] width 25 height 11
click at [19, 153] on icon at bounding box center [17, 153] width 11 height 11
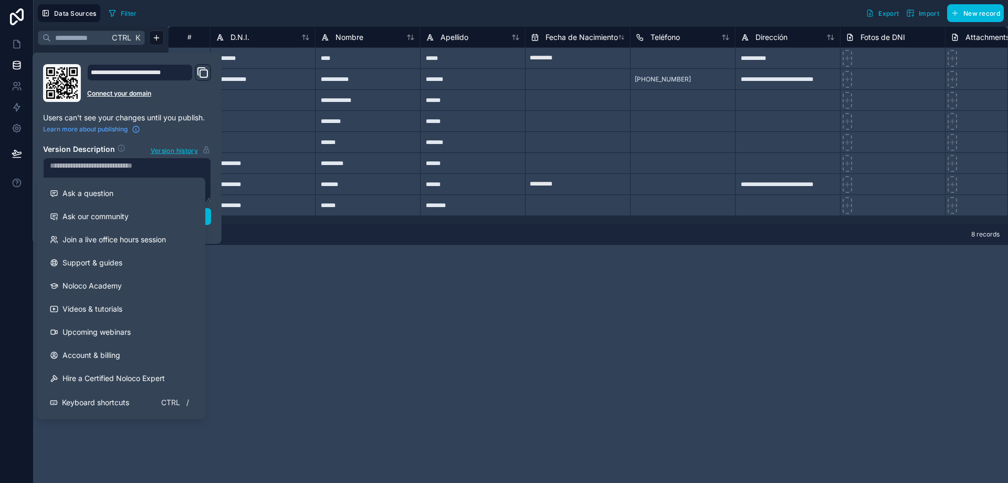
click at [389, 362] on div "**********" at bounding box center [588, 254] width 840 height 456
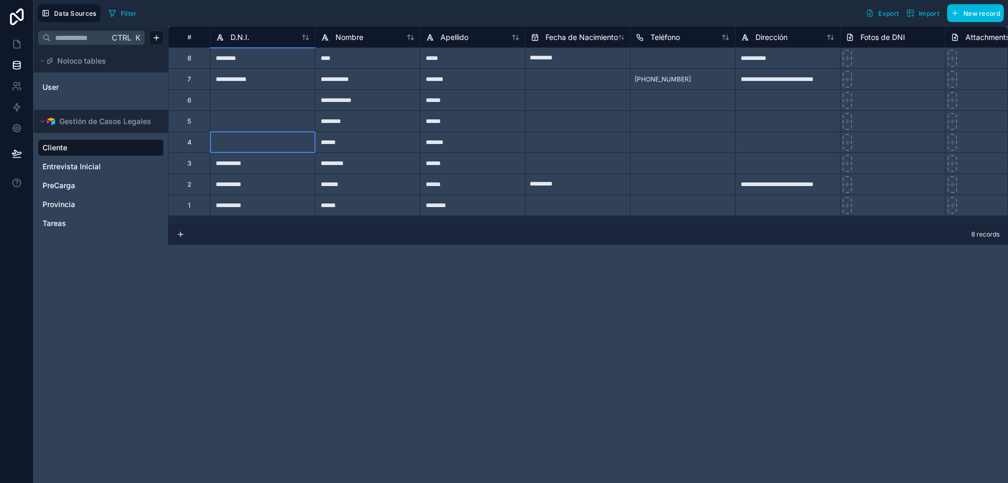
click at [305, 149] on div at bounding box center [262, 141] width 105 height 21
click at [238, 165] on div "**********" at bounding box center [262, 162] width 105 height 21
click at [366, 162] on div "*********" at bounding box center [367, 162] width 105 height 21
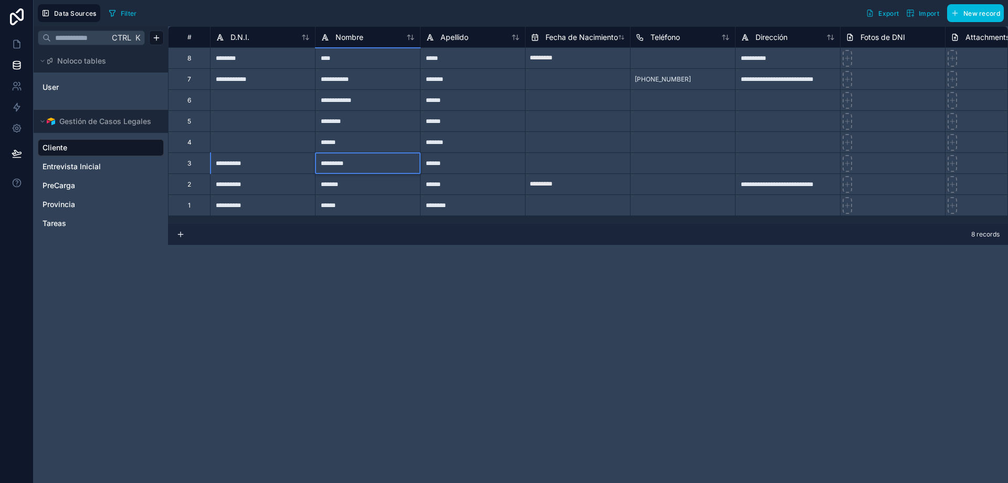
click at [482, 166] on div "******" at bounding box center [472, 162] width 105 height 21
click at [479, 142] on div "*******" at bounding box center [472, 141] width 105 height 21
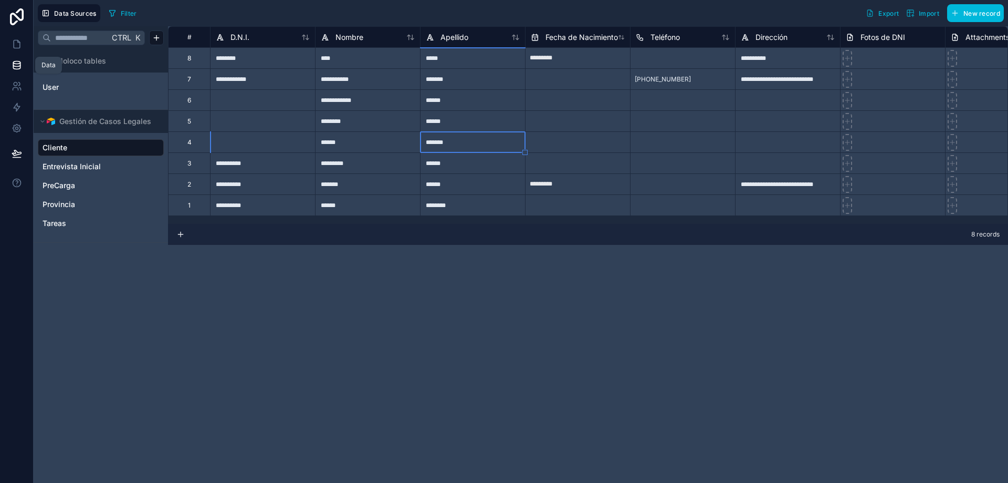
click at [17, 62] on icon at bounding box center [17, 65] width 11 height 11
click at [17, 46] on icon at bounding box center [17, 44] width 11 height 11
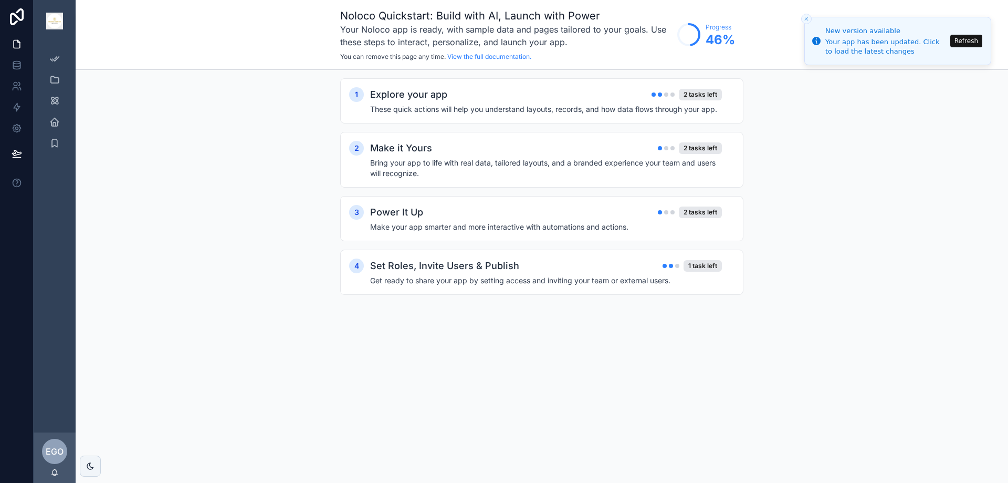
click at [975, 41] on button "Refresh" at bounding box center [967, 41] width 32 height 13
click at [962, 43] on button "Refresh" at bounding box center [967, 41] width 32 height 13
